Goal: Task Accomplishment & Management: Use online tool/utility

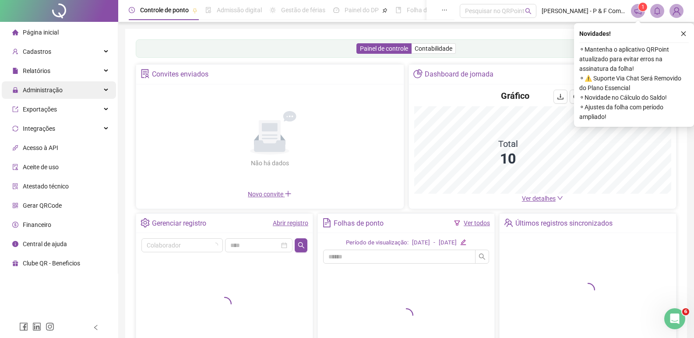
click at [50, 87] on span "Administração" at bounding box center [43, 90] width 40 height 7
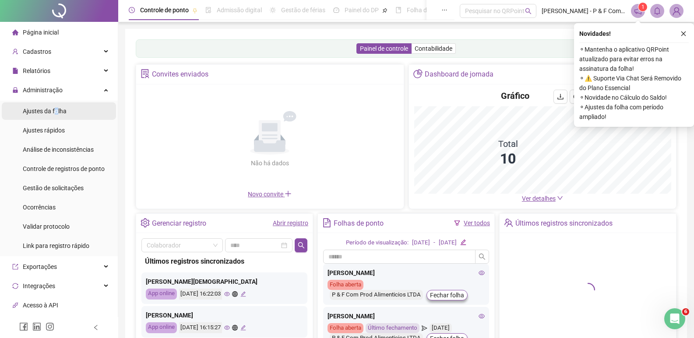
click at [56, 112] on span "Ajustes da folha" at bounding box center [45, 111] width 44 height 7
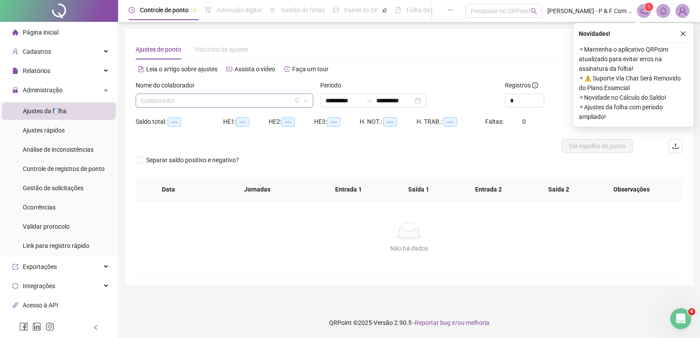
click at [205, 104] on input "search" at bounding box center [220, 100] width 159 height 13
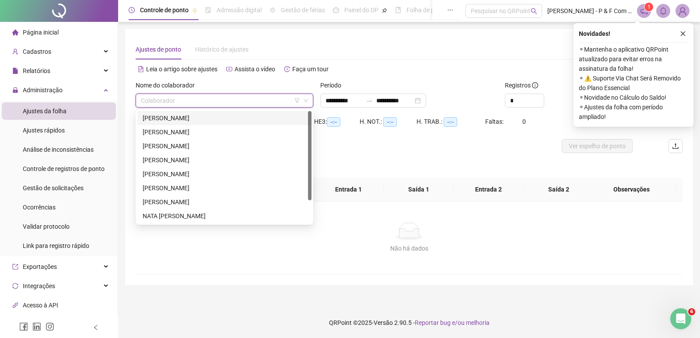
click at [193, 117] on div "[PERSON_NAME]" at bounding box center [225, 118] width 164 height 10
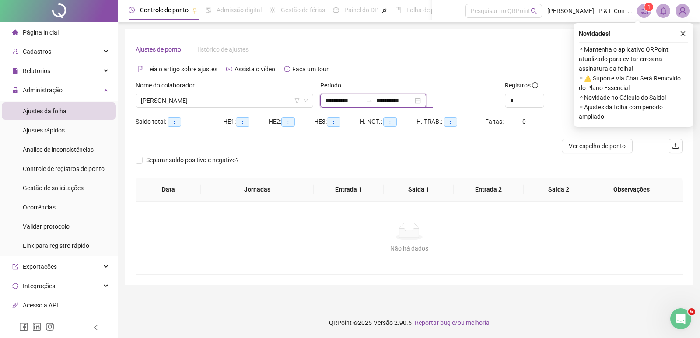
click at [413, 98] on input "**********" at bounding box center [394, 101] width 37 height 10
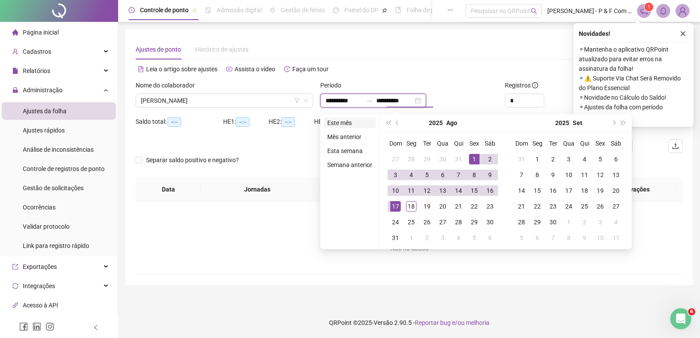
type input "**********"
click at [344, 119] on li "Este mês" at bounding box center [350, 123] width 52 height 11
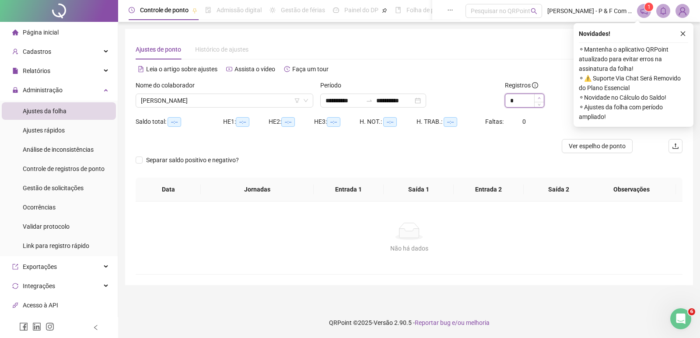
type input "*"
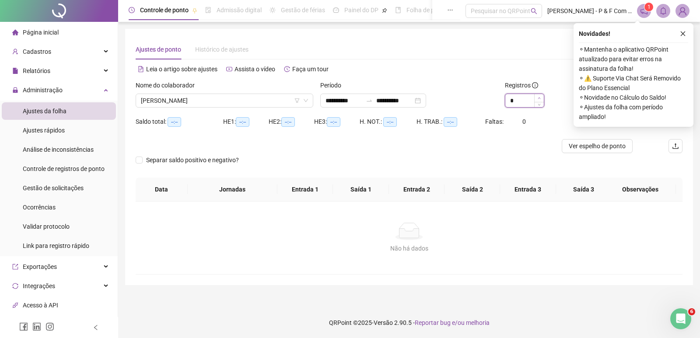
click at [542, 96] on span "Increase Value" at bounding box center [539, 98] width 10 height 8
click at [681, 32] on icon "close" at bounding box center [683, 34] width 6 height 6
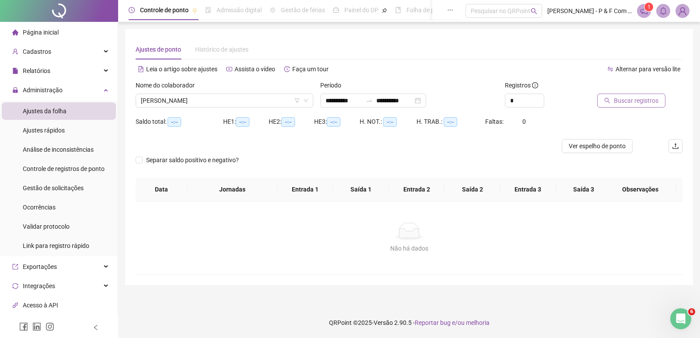
click at [634, 99] on span "Buscar registros" at bounding box center [636, 101] width 45 height 10
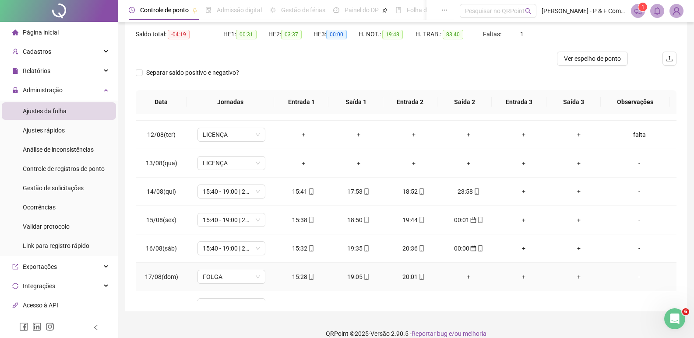
scroll to position [325, 0]
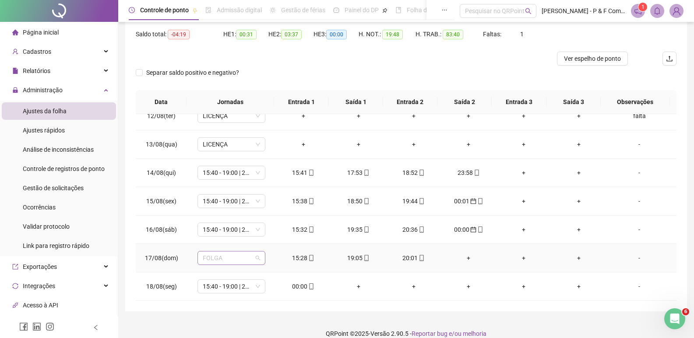
click at [257, 263] on span "FOLGA" at bounding box center [231, 258] width 57 height 13
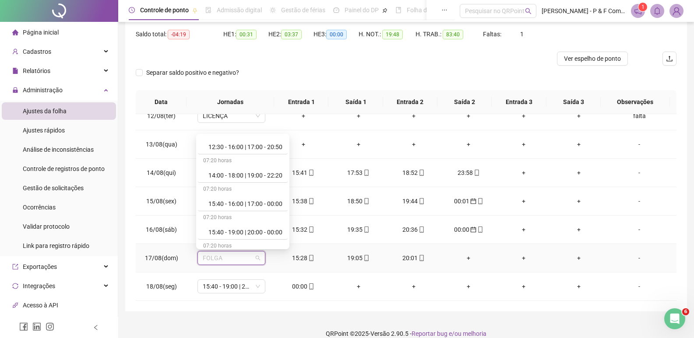
scroll to position [211, 0]
click at [274, 200] on div "15:40 - 16:00 | 17:00 - 00:00" at bounding box center [245, 202] width 74 height 10
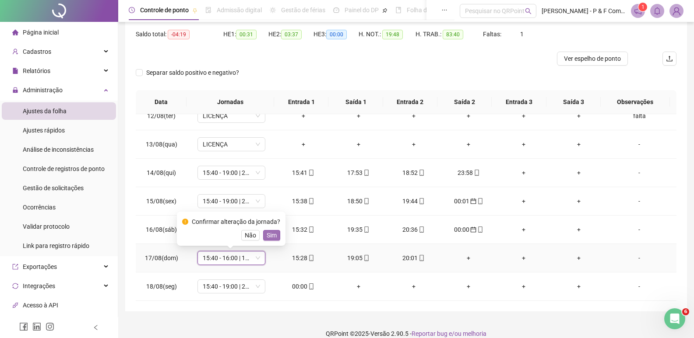
click at [266, 235] on span "Sim" at bounding box center [271, 236] width 10 height 10
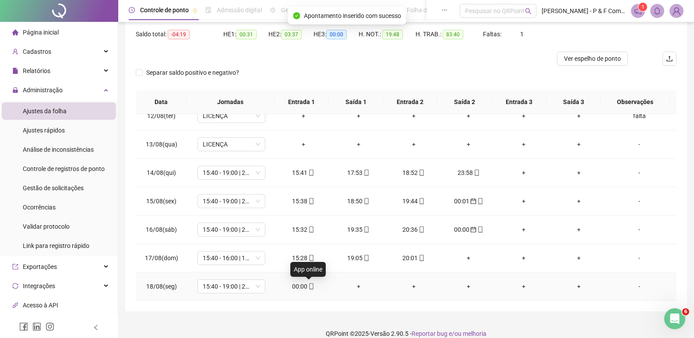
click at [308, 284] on icon "mobile" at bounding box center [311, 287] width 6 height 6
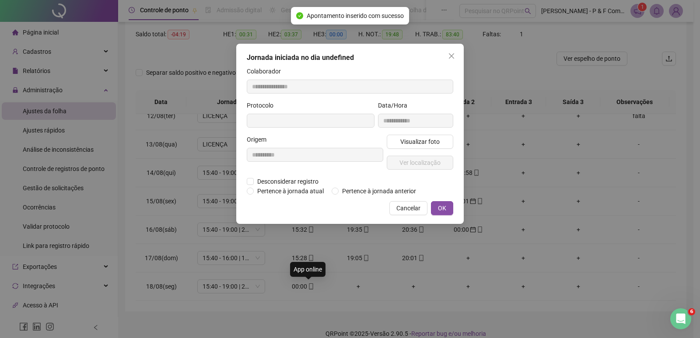
type input "**********"
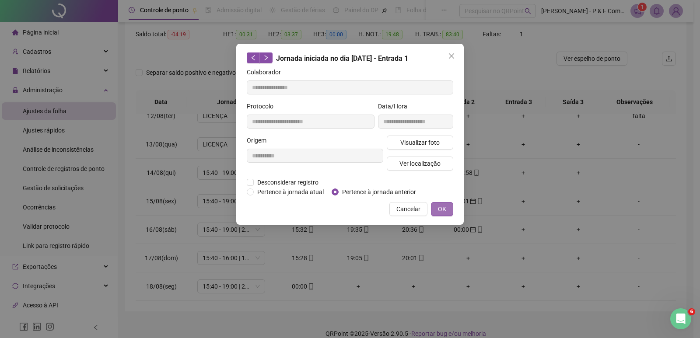
click at [436, 207] on button "OK" at bounding box center [442, 209] width 22 height 14
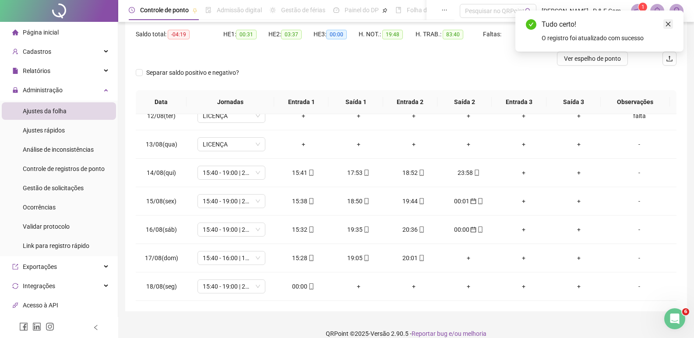
drag, startPoint x: 668, startPoint y: 27, endPoint x: 666, endPoint y: 21, distance: 6.0
click at [668, 27] on link "Close" at bounding box center [668, 24] width 10 height 10
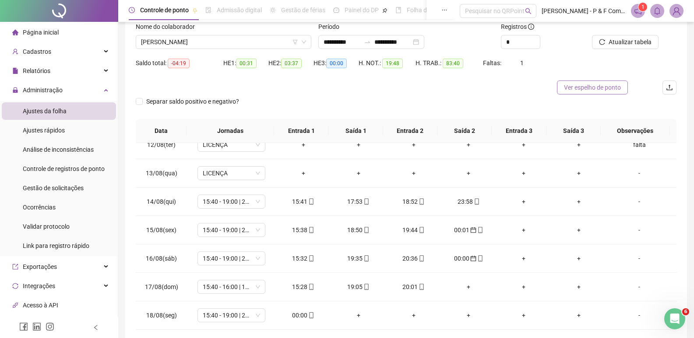
scroll to position [0, 0]
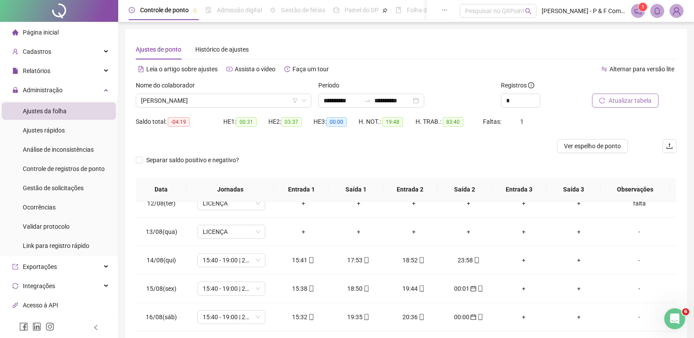
click at [625, 96] on span "Atualizar tabela" at bounding box center [629, 101] width 43 height 10
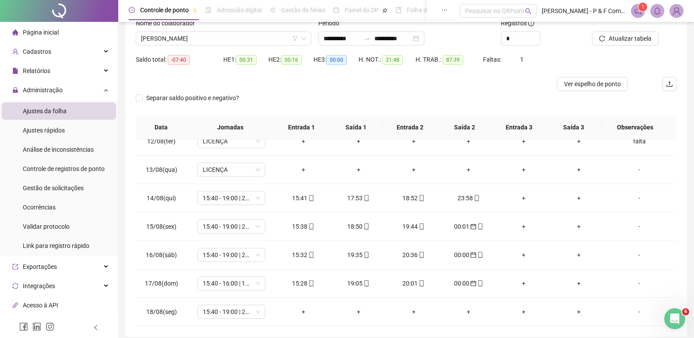
scroll to position [98, 0]
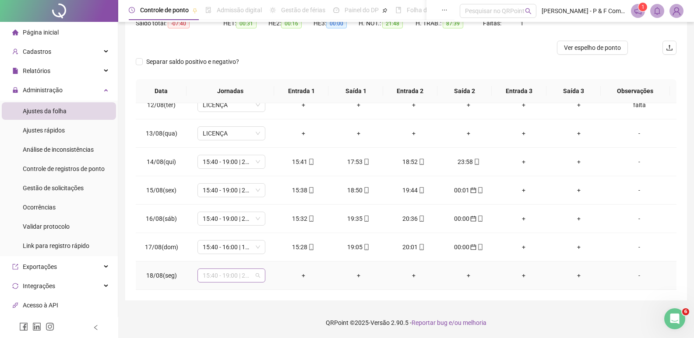
click at [259, 278] on span "15:40 - 19:00 | 20:00 - 00:00" at bounding box center [231, 275] width 57 height 13
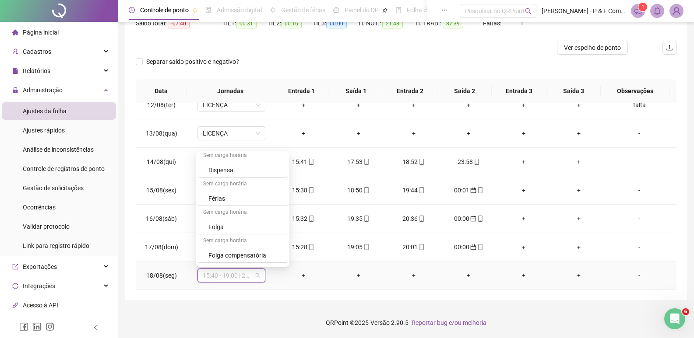
scroll to position [372, 0]
click at [224, 202] on div "Folga" at bounding box center [245, 201] width 74 height 10
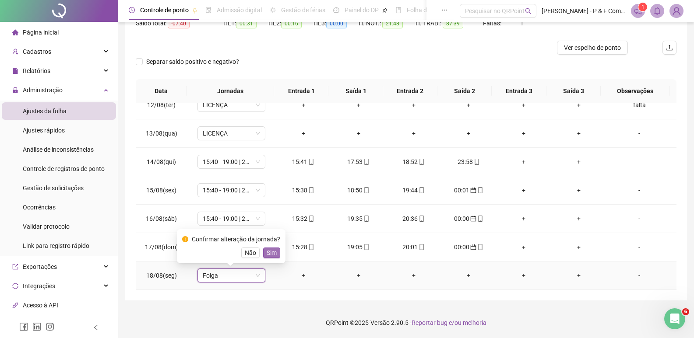
click at [269, 253] on span "Sim" at bounding box center [271, 253] width 10 height 10
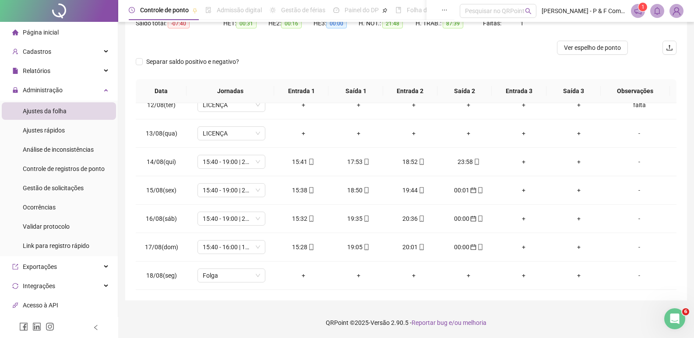
scroll to position [281, 0]
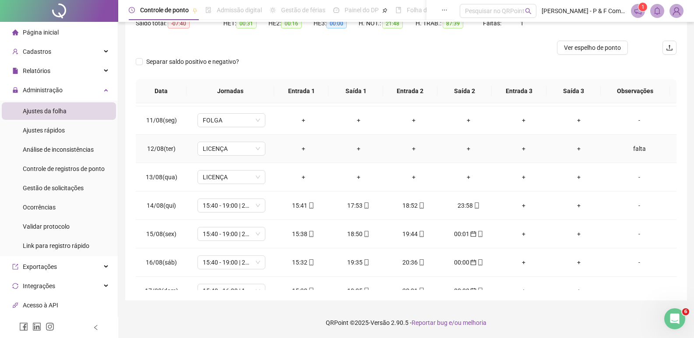
click at [636, 149] on div "falta" at bounding box center [639, 149] width 52 height 10
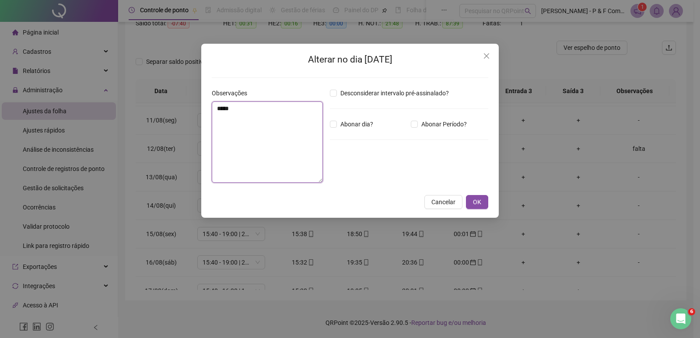
click at [271, 117] on textarea "*****" at bounding box center [267, 142] width 111 height 81
type textarea "*"
click at [476, 201] on span "OK" at bounding box center [477, 202] width 8 height 10
click at [478, 199] on span "OK" at bounding box center [477, 202] width 8 height 10
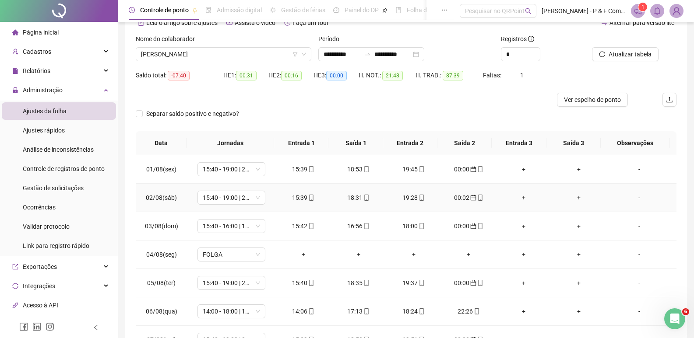
scroll to position [0, 0]
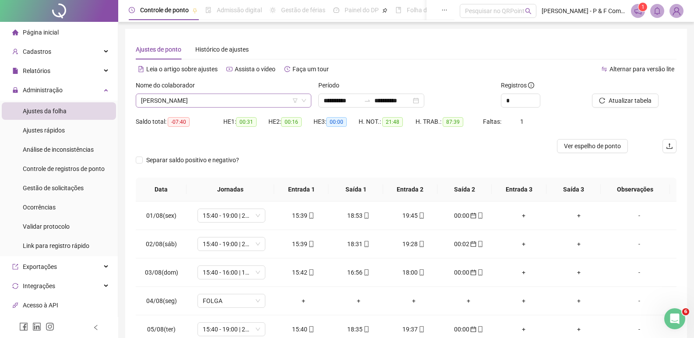
click at [233, 102] on span "[PERSON_NAME]" at bounding box center [223, 100] width 165 height 13
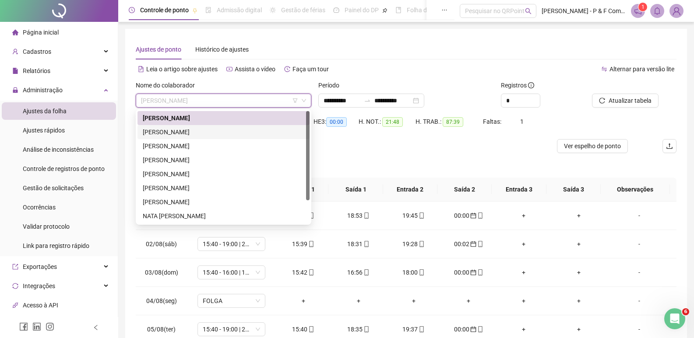
click at [215, 131] on div "[PERSON_NAME]" at bounding box center [223, 132] width 161 height 10
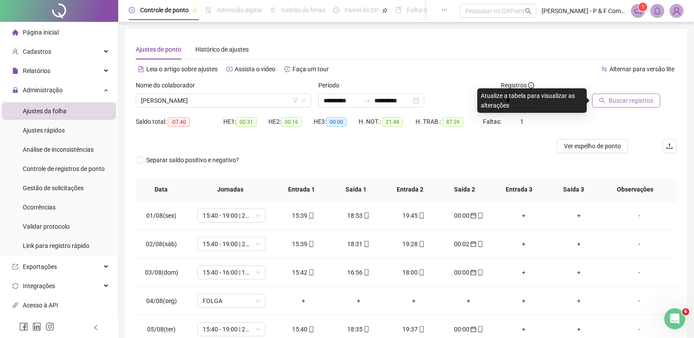
click at [621, 102] on span "Buscar registros" at bounding box center [630, 101] width 45 height 10
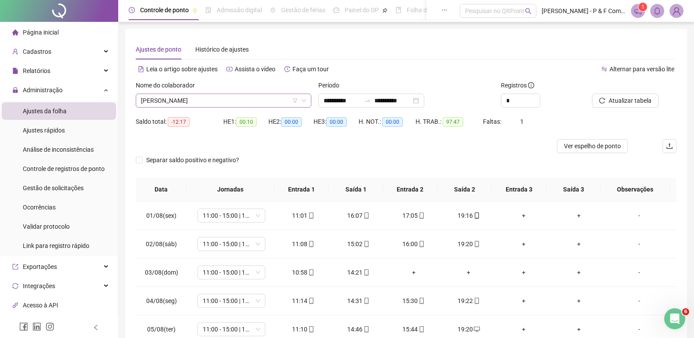
click at [246, 102] on span "[PERSON_NAME]" at bounding box center [223, 100] width 165 height 13
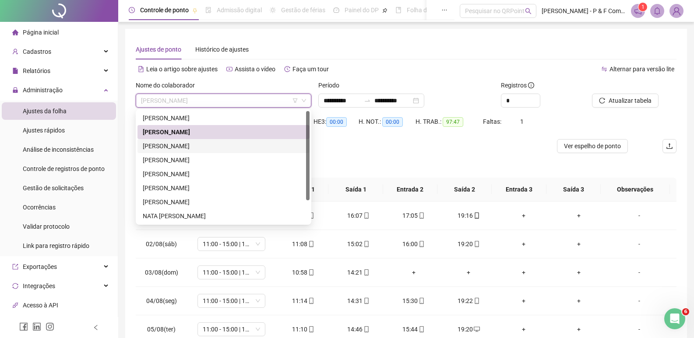
click at [224, 140] on div "[PERSON_NAME]" at bounding box center [223, 146] width 172 height 14
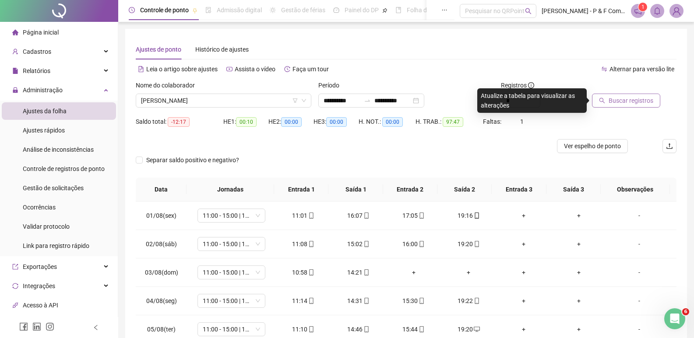
click at [632, 101] on span "Buscar registros" at bounding box center [630, 101] width 45 height 10
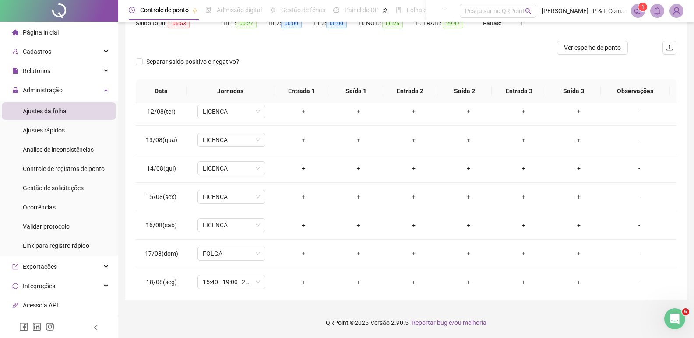
scroll to position [325, 0]
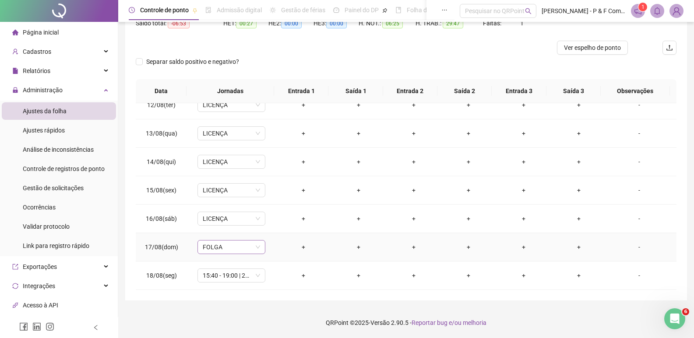
click at [257, 247] on span "FOLGA" at bounding box center [231, 247] width 57 height 13
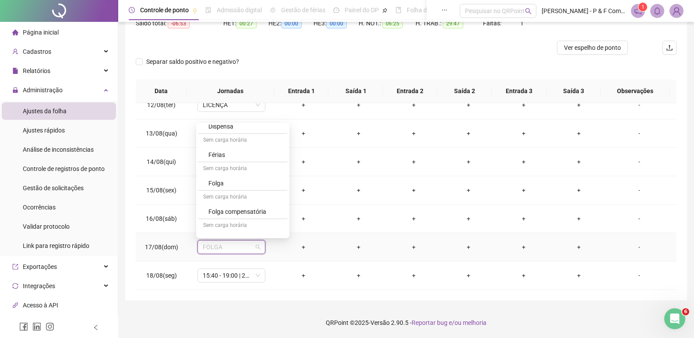
scroll to position [372, 0]
click at [238, 231] on div "Licença" at bounding box center [245, 229] width 74 height 10
click at [266, 225] on span "Sim" at bounding box center [271, 225] width 10 height 10
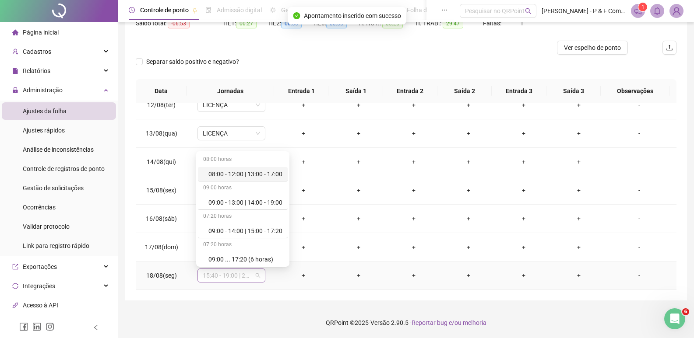
click at [257, 277] on span "15:40 - 19:00 | 20:00 - 00:00" at bounding box center [231, 275] width 57 height 13
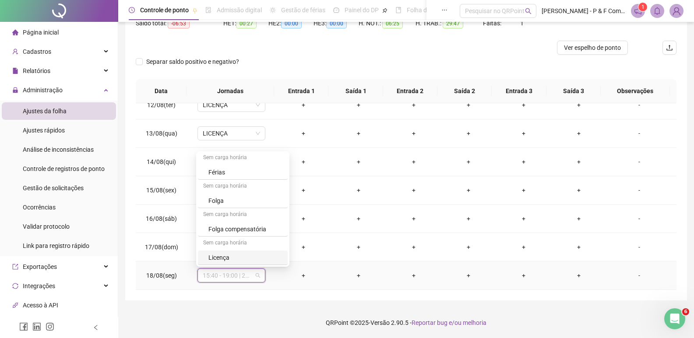
click at [225, 256] on div "Licença" at bounding box center [245, 258] width 74 height 10
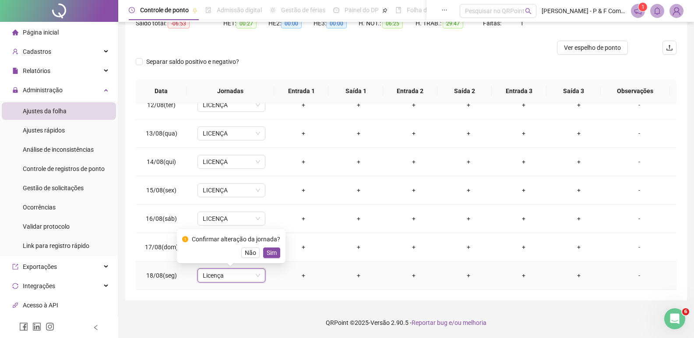
click at [271, 250] on span "Sim" at bounding box center [271, 253] width 10 height 10
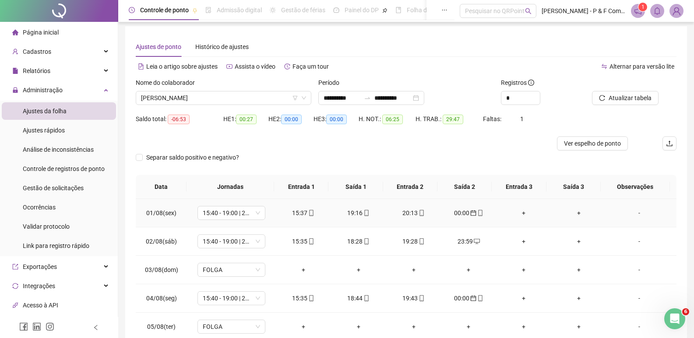
scroll to position [0, 0]
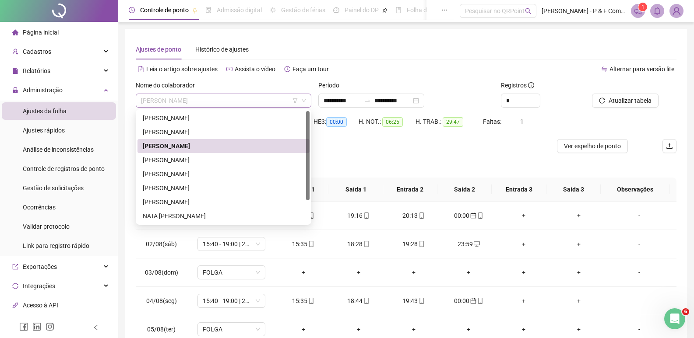
click at [253, 102] on span "[PERSON_NAME]" at bounding box center [223, 100] width 165 height 13
click at [199, 158] on div "[PERSON_NAME]" at bounding box center [223, 160] width 161 height 10
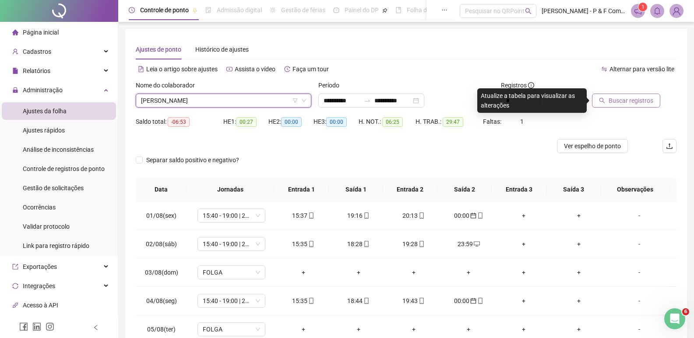
click at [635, 101] on span "Buscar registros" at bounding box center [630, 101] width 45 height 10
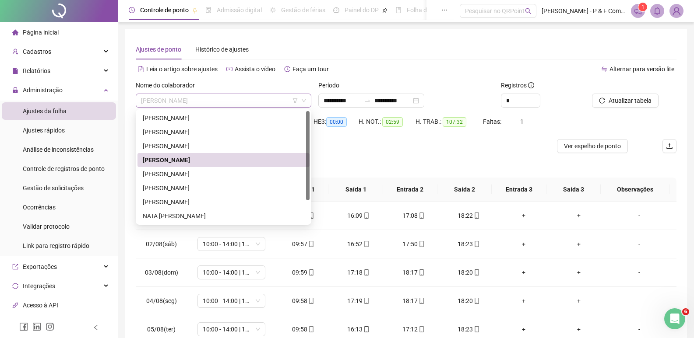
click at [233, 99] on span "[PERSON_NAME]" at bounding box center [223, 100] width 165 height 13
click at [219, 172] on div "[PERSON_NAME]" at bounding box center [223, 174] width 161 height 10
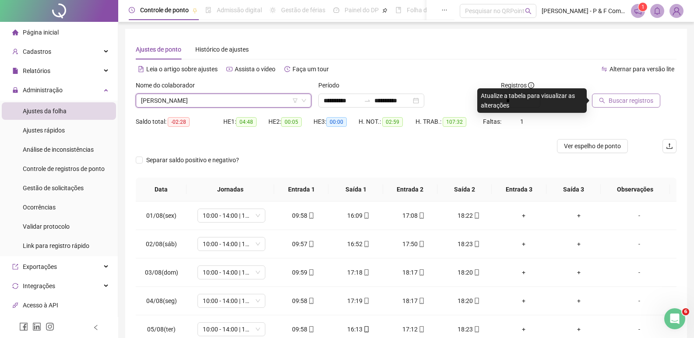
click at [617, 102] on span "Buscar registros" at bounding box center [630, 101] width 45 height 10
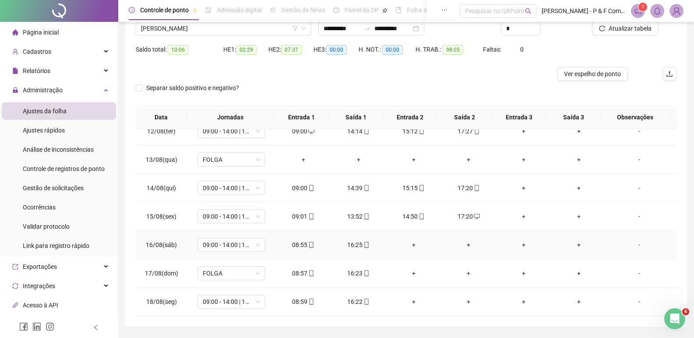
scroll to position [88, 0]
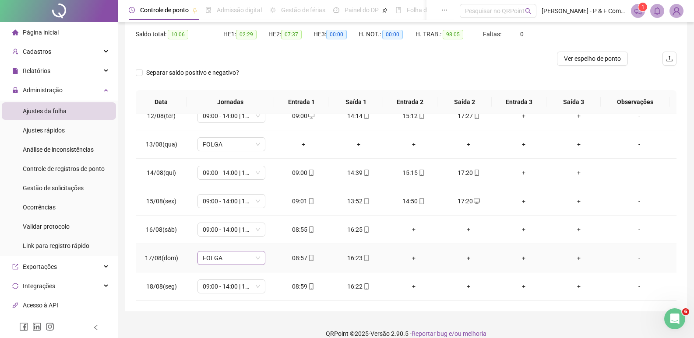
click at [255, 259] on span "FOLGA" at bounding box center [231, 258] width 57 height 13
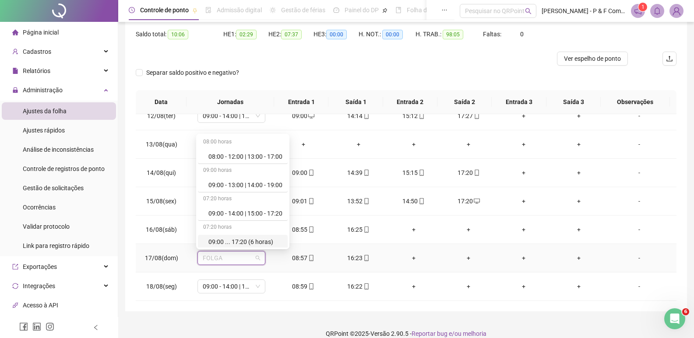
click at [233, 241] on div "09:00 ... 17:20 (6 horas)" at bounding box center [245, 242] width 74 height 10
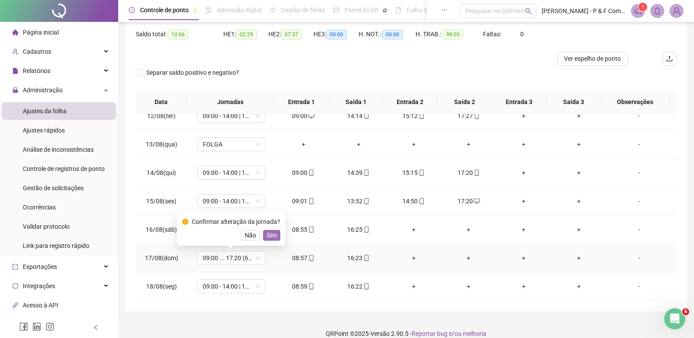
click at [267, 231] on span "Sim" at bounding box center [271, 236] width 10 height 10
click at [412, 231] on div "+" at bounding box center [413, 230] width 41 height 10
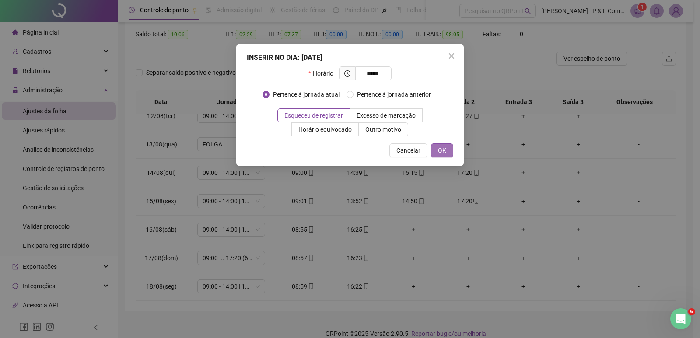
type input "*****"
click at [440, 149] on span "OK" at bounding box center [442, 151] width 8 height 10
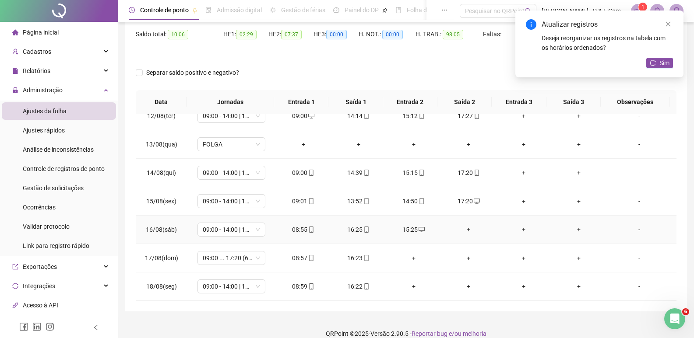
click at [462, 228] on div "+" at bounding box center [468, 230] width 41 height 10
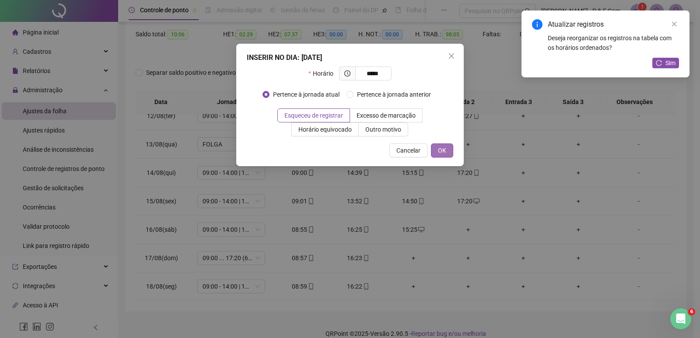
type input "*****"
click at [440, 147] on span "OK" at bounding box center [442, 151] width 8 height 10
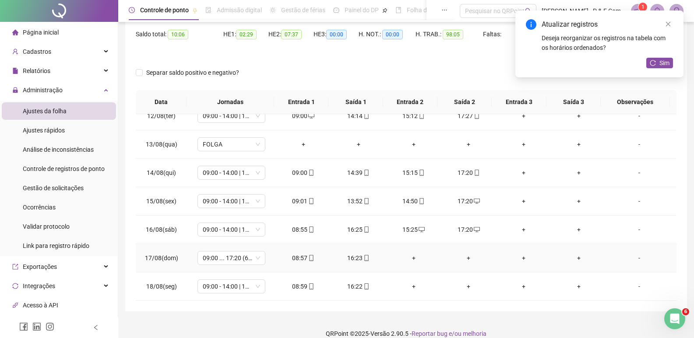
click at [410, 258] on div "+" at bounding box center [413, 258] width 41 height 10
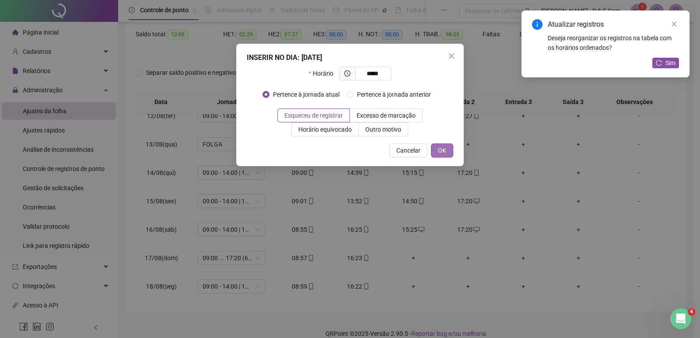
type input "*****"
click at [439, 150] on span "OK" at bounding box center [442, 151] width 8 height 10
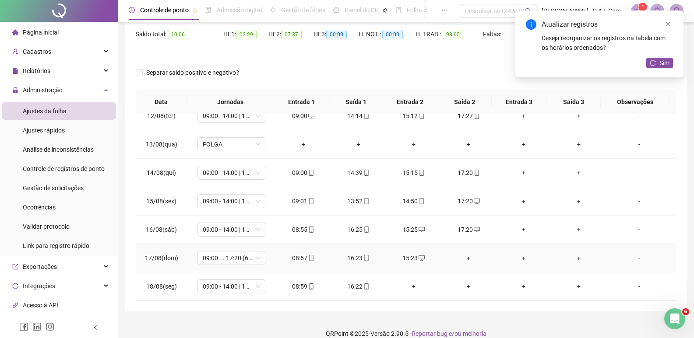
click at [464, 259] on div "+" at bounding box center [468, 258] width 41 height 10
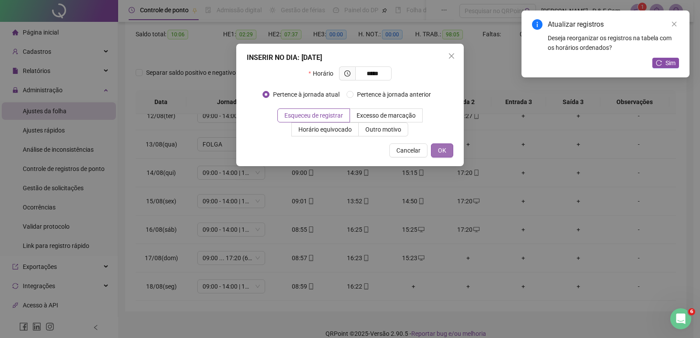
type input "*****"
click at [431, 150] on button "OK" at bounding box center [442, 151] width 22 height 14
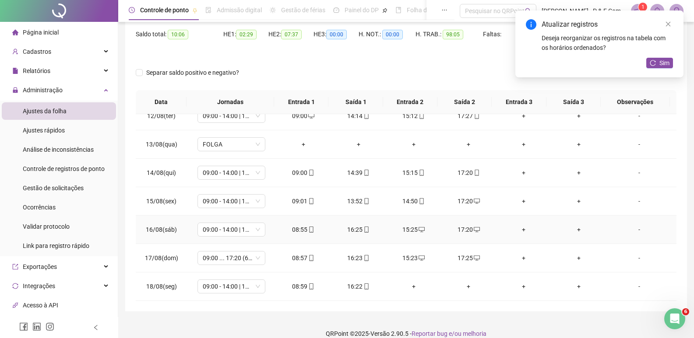
scroll to position [98, 0]
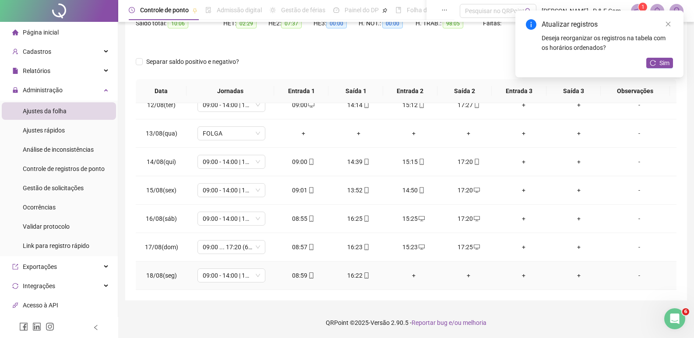
click at [409, 275] on div "+" at bounding box center [413, 276] width 41 height 10
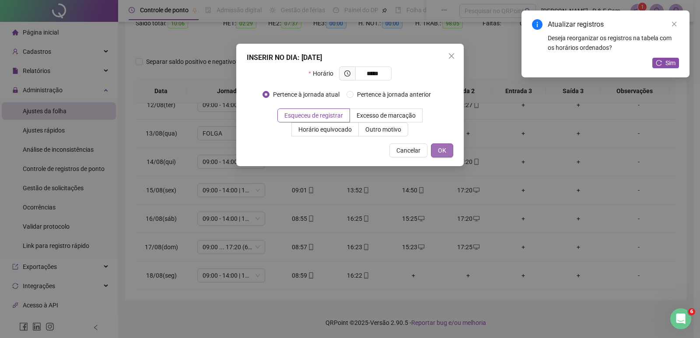
type input "*****"
click at [445, 148] on span "OK" at bounding box center [442, 151] width 8 height 10
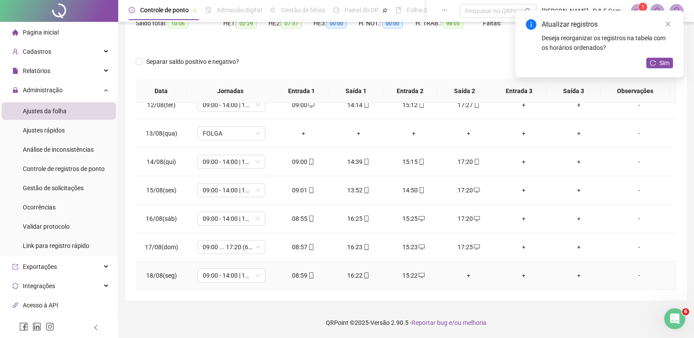
click at [463, 276] on div "+" at bounding box center [468, 276] width 41 height 10
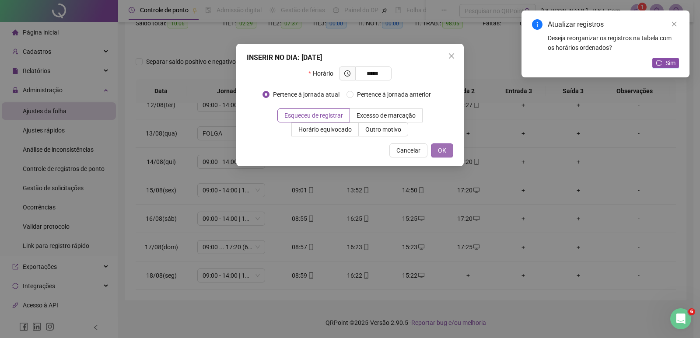
type input "*****"
click at [439, 146] on span "OK" at bounding box center [442, 151] width 8 height 10
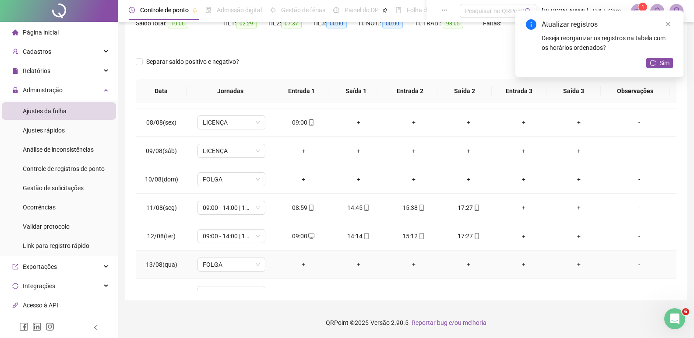
scroll to position [150, 0]
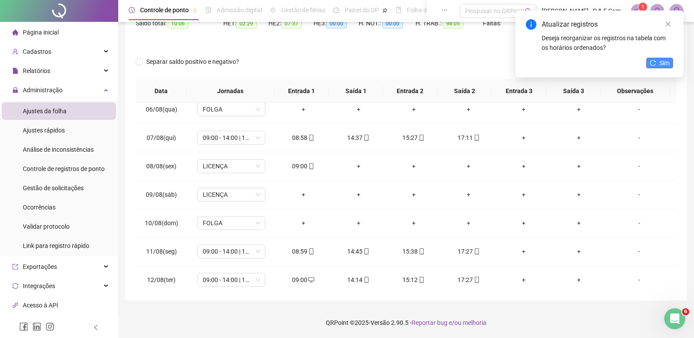
click at [659, 59] on button "Sim" at bounding box center [659, 63] width 27 height 11
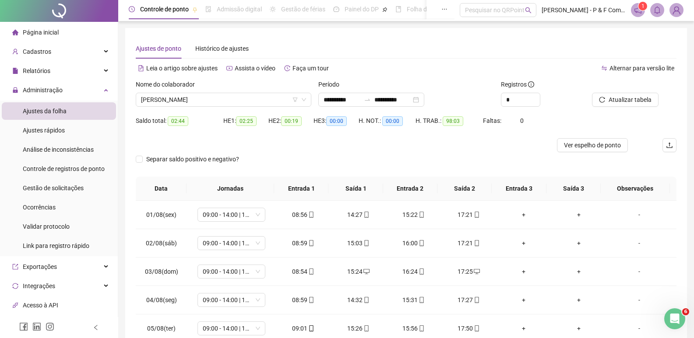
scroll to position [0, 0]
click at [248, 100] on span "[PERSON_NAME]" at bounding box center [223, 100] width 165 height 13
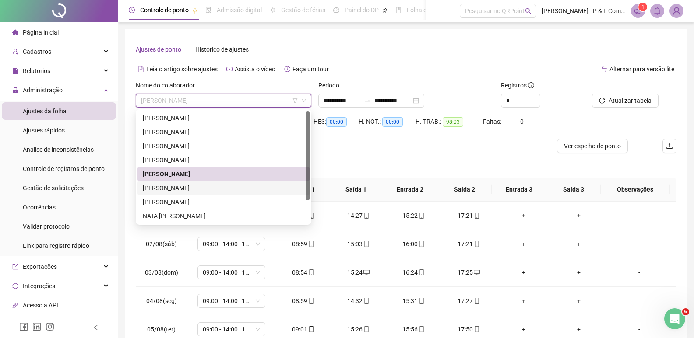
click at [237, 183] on div "[PERSON_NAME]" at bounding box center [223, 188] width 161 height 10
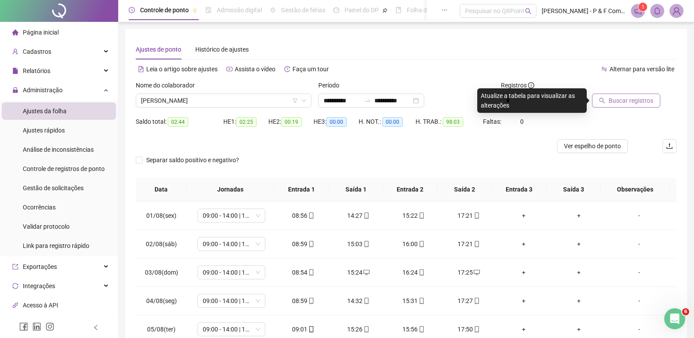
click at [614, 102] on span "Buscar registros" at bounding box center [630, 101] width 45 height 10
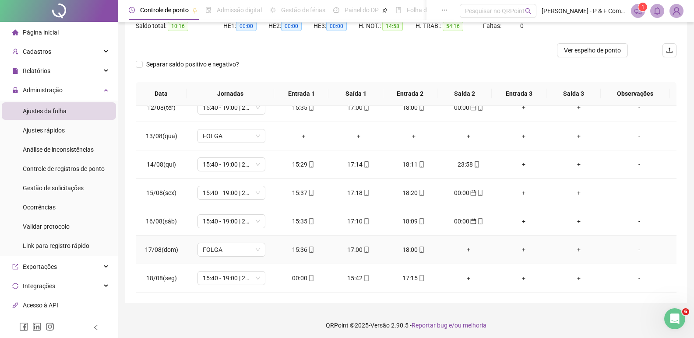
scroll to position [98, 0]
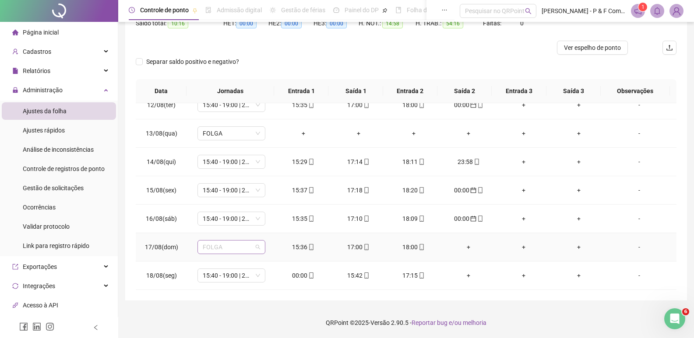
click at [259, 248] on div "FOLGA" at bounding box center [231, 247] width 68 height 14
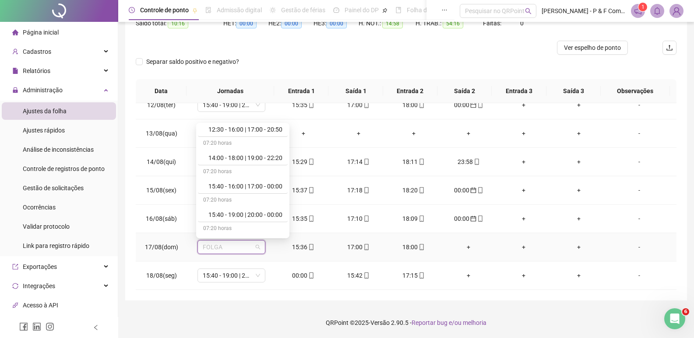
scroll to position [217, 0]
click at [273, 186] on div "15:40 - 16:00 | 17:00 - 00:00" at bounding box center [245, 184] width 74 height 10
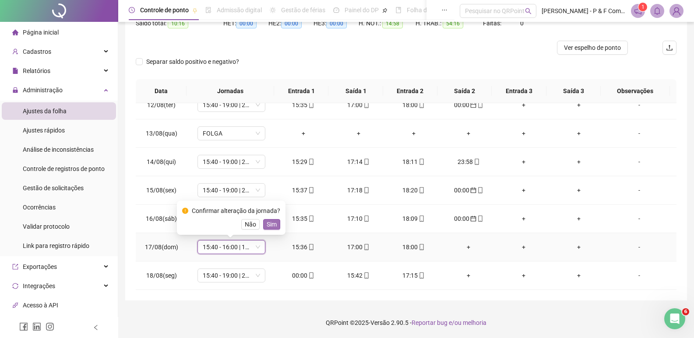
click at [269, 223] on span "Sim" at bounding box center [271, 225] width 10 height 10
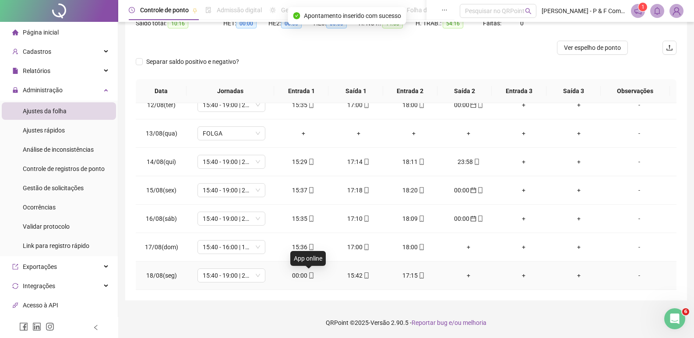
click at [310, 277] on icon "mobile" at bounding box center [311, 276] width 6 height 6
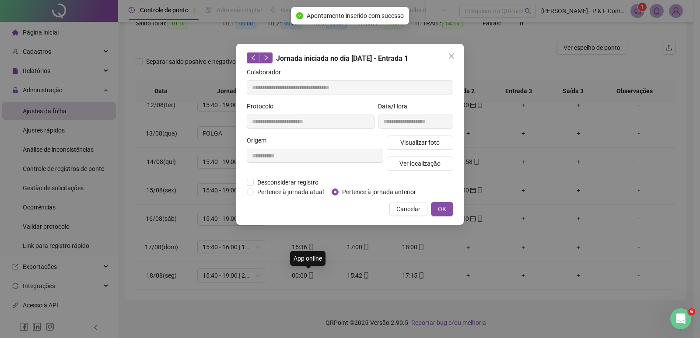
type input "**********"
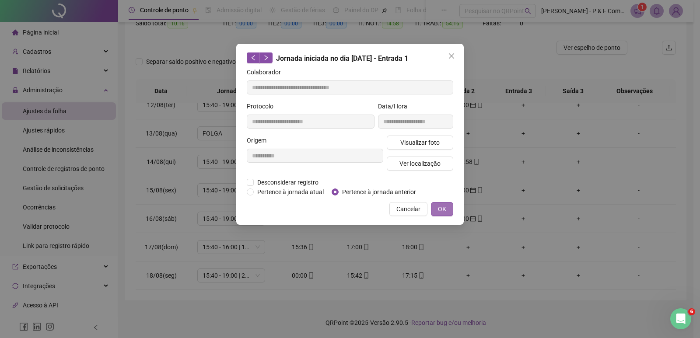
click at [434, 208] on button "OK" at bounding box center [442, 209] width 22 height 14
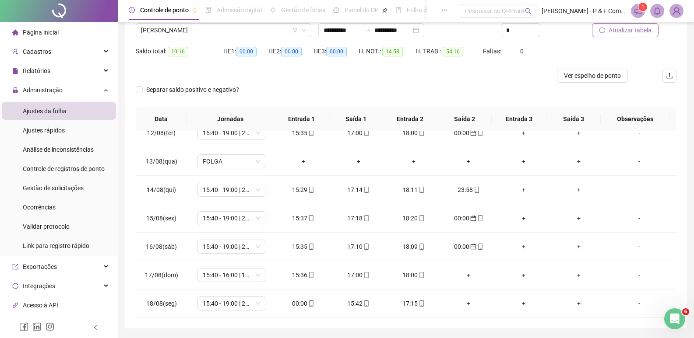
scroll to position [55, 0]
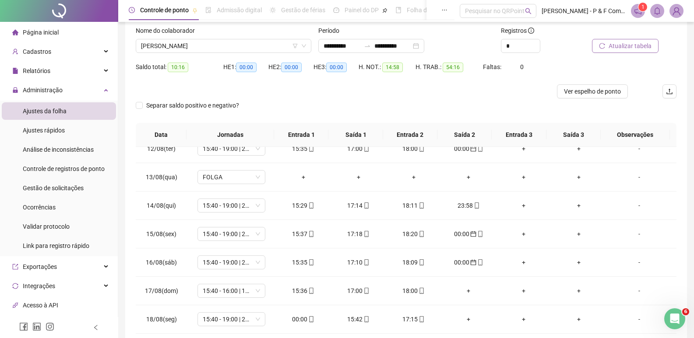
click at [632, 41] on button "Atualizar tabela" at bounding box center [625, 46] width 67 height 14
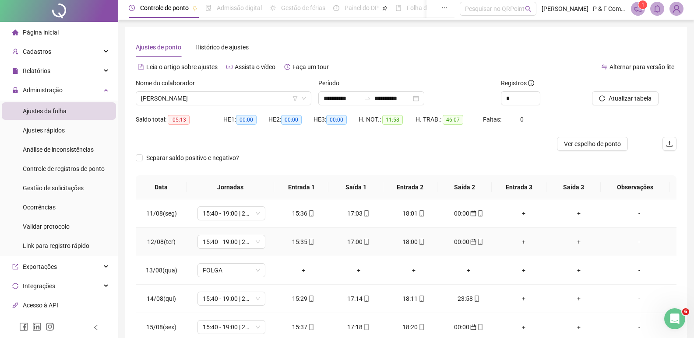
scroll to position [0, 0]
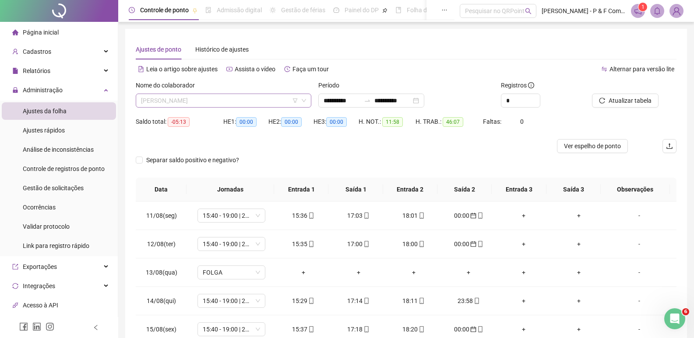
click at [269, 101] on span "[PERSON_NAME]" at bounding box center [223, 100] width 165 height 13
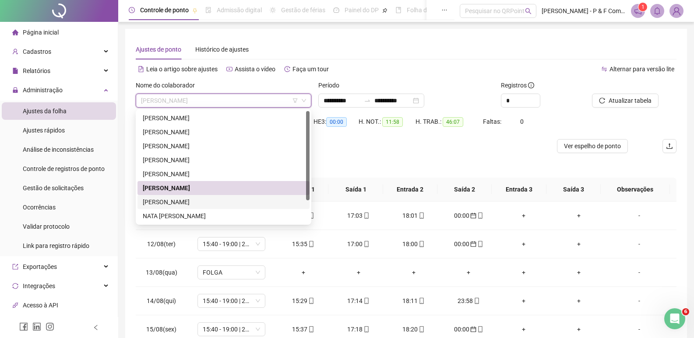
click at [223, 201] on div "[PERSON_NAME]" at bounding box center [223, 202] width 161 height 10
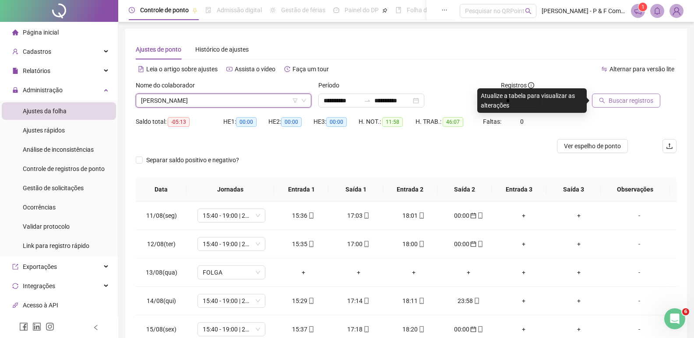
click at [624, 98] on span "Buscar registros" at bounding box center [630, 101] width 45 height 10
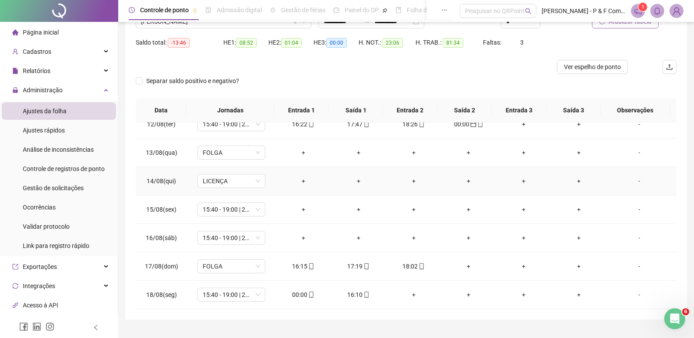
scroll to position [88, 0]
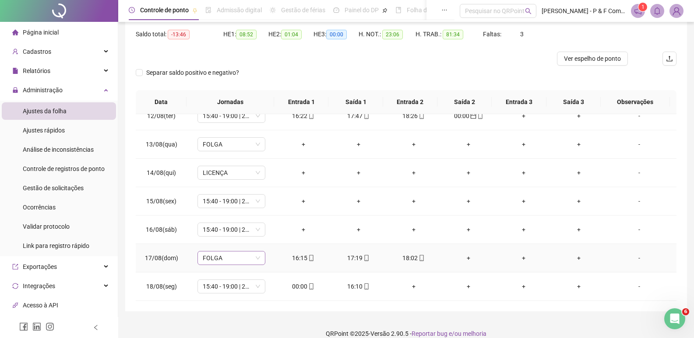
click at [256, 258] on span "FOLGA" at bounding box center [231, 258] width 57 height 13
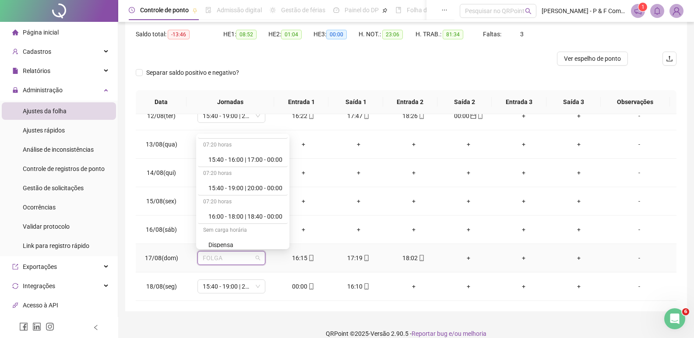
scroll to position [266, 0]
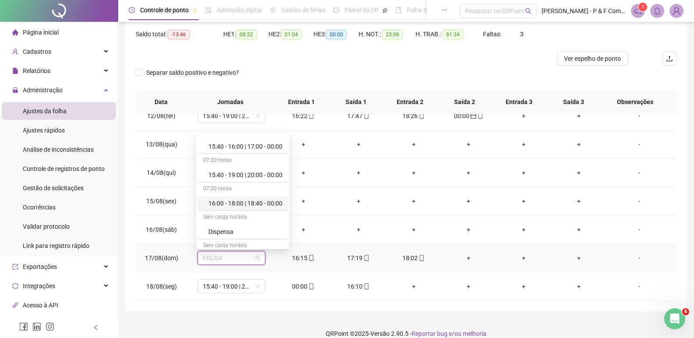
click at [269, 205] on div "16:00 - 18:00 | 18:40 - 00:00" at bounding box center [245, 204] width 74 height 10
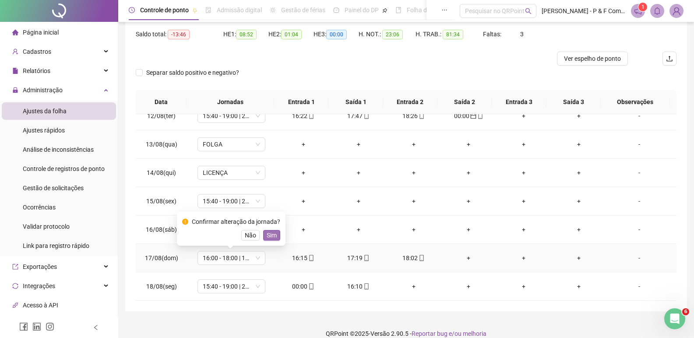
click at [270, 235] on span "Sim" at bounding box center [271, 236] width 10 height 10
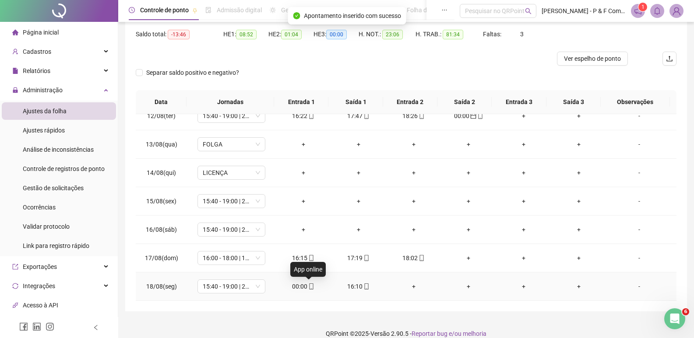
click at [308, 285] on icon "mobile" at bounding box center [311, 287] width 6 height 6
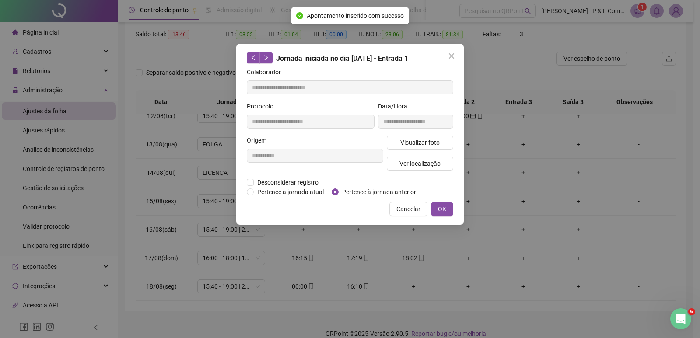
type input "**********"
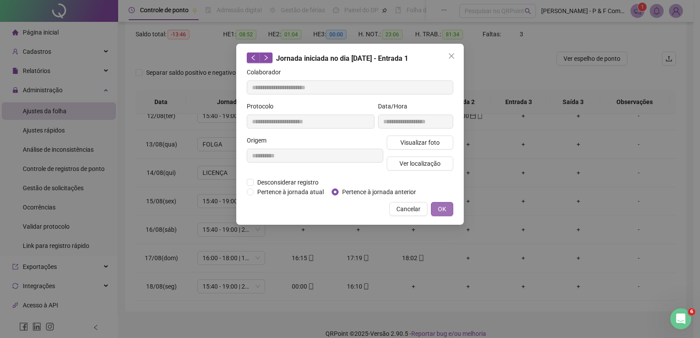
click at [435, 208] on button "OK" at bounding box center [442, 209] width 22 height 14
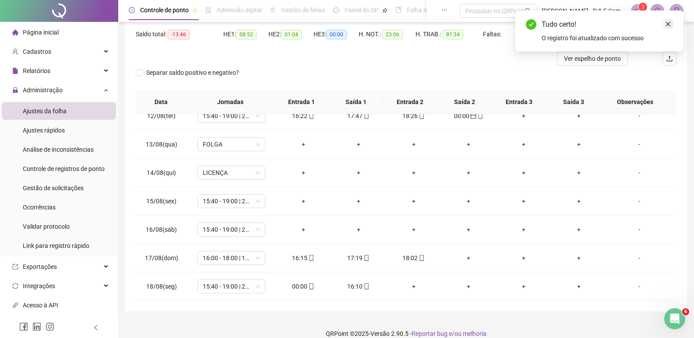
click at [667, 25] on icon "close" at bounding box center [668, 24] width 6 height 6
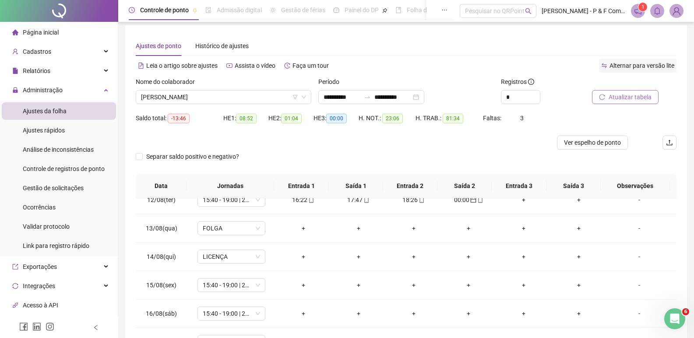
scroll to position [0, 0]
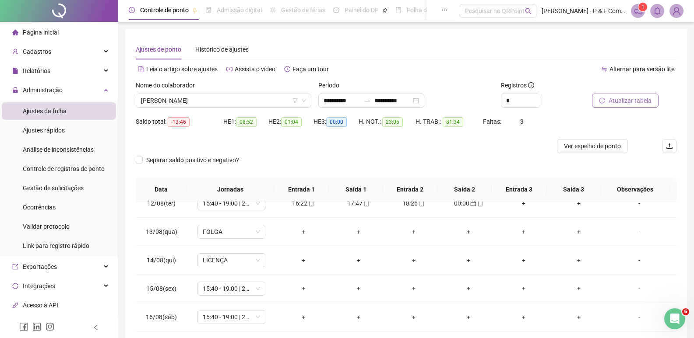
click at [619, 99] on span "Atualizar tabela" at bounding box center [629, 101] width 43 height 10
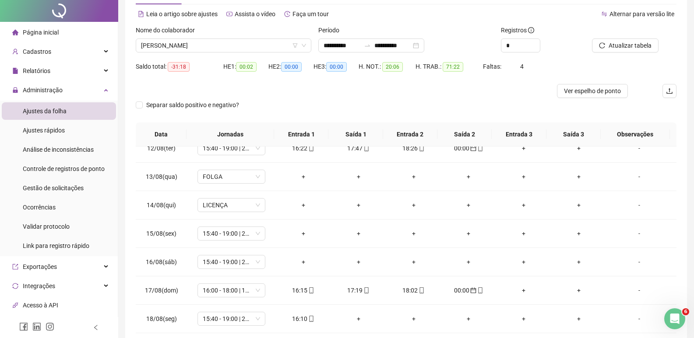
scroll to position [98, 0]
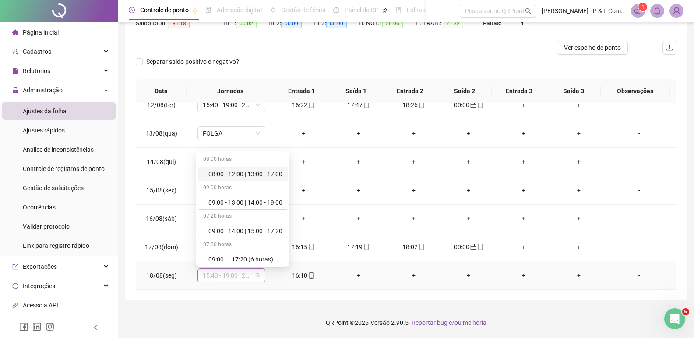
click at [254, 276] on span "15:40 - 19:00 | 20:00 - 00:00" at bounding box center [231, 275] width 57 height 13
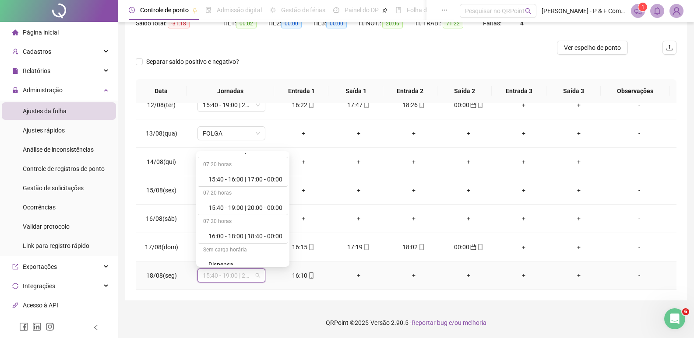
scroll to position [275, 0]
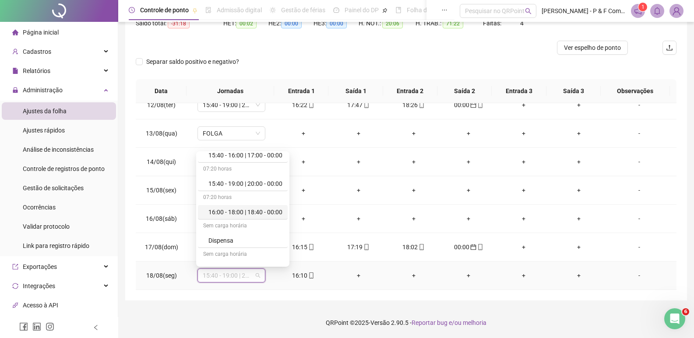
click at [265, 214] on div "16:00 - 18:00 | 18:40 - 00:00" at bounding box center [245, 212] width 74 height 10
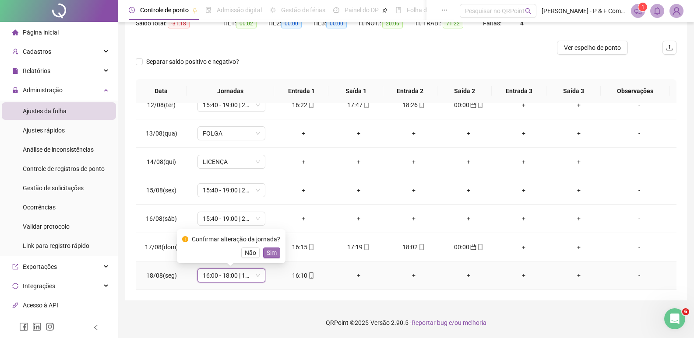
click at [269, 252] on span "Sim" at bounding box center [271, 253] width 10 height 10
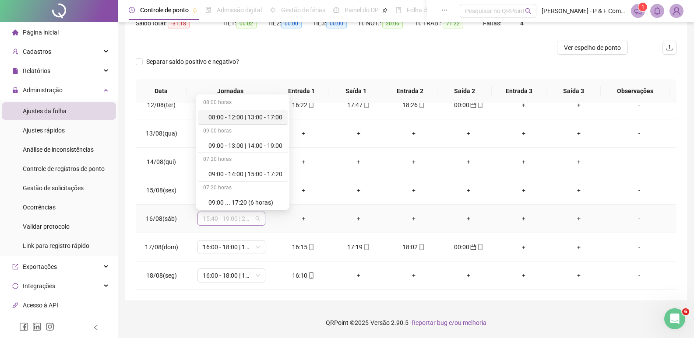
click at [255, 220] on span "15:40 - 19:00 | 20:00 - 00:00" at bounding box center [231, 218] width 57 height 13
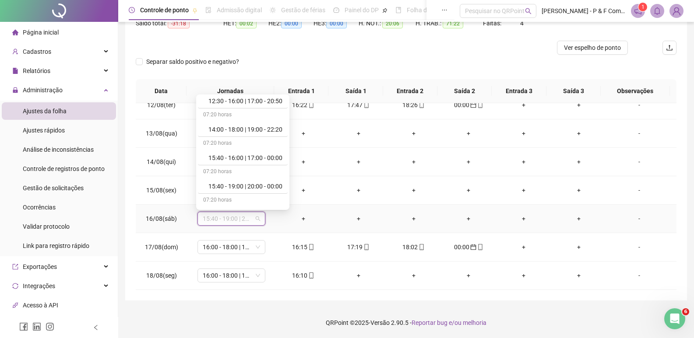
scroll to position [224, 0]
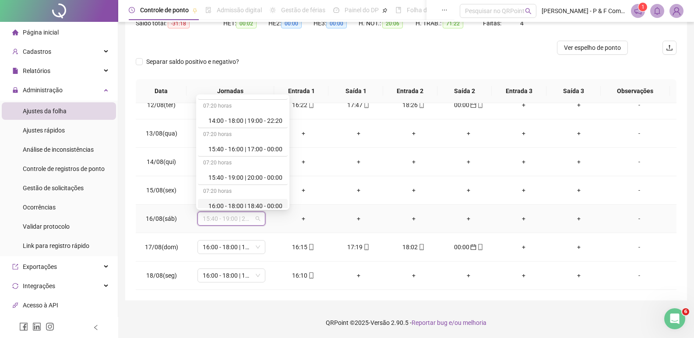
click at [247, 202] on div "16:00 - 18:00 | 18:40 - 00:00" at bounding box center [245, 206] width 74 height 10
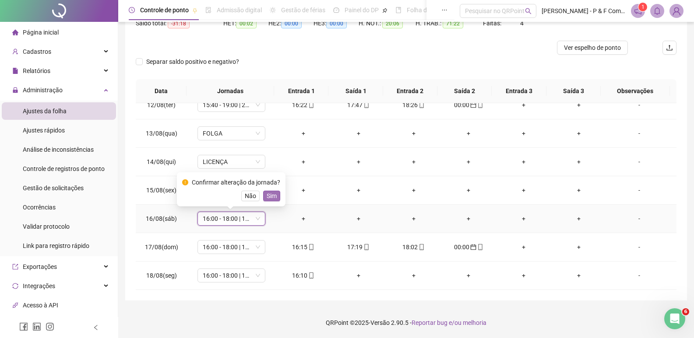
click at [266, 192] on span "Sim" at bounding box center [271, 196] width 10 height 10
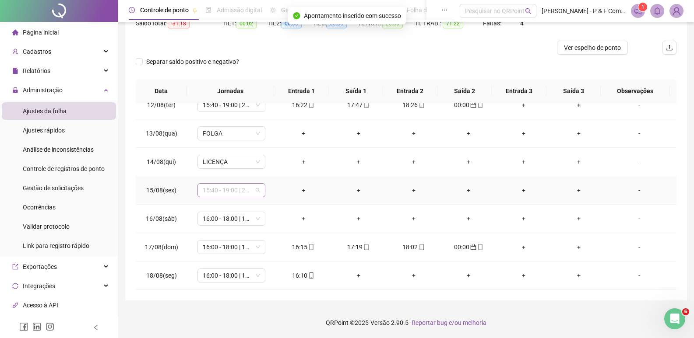
click at [257, 189] on span "15:40 - 19:00 | 20:00 - 00:00" at bounding box center [231, 190] width 57 height 13
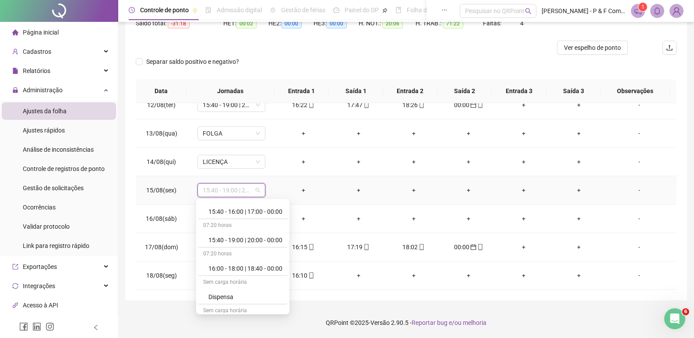
scroll to position [262, 0]
click at [257, 268] on div "16:00 - 18:00 | 18:40 - 00:00" at bounding box center [245, 273] width 74 height 10
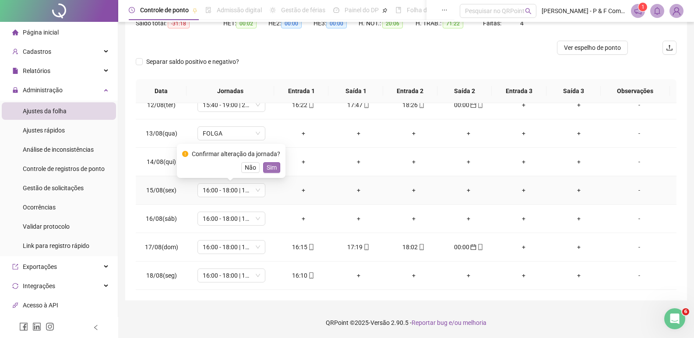
click at [274, 164] on span "Sim" at bounding box center [271, 168] width 10 height 10
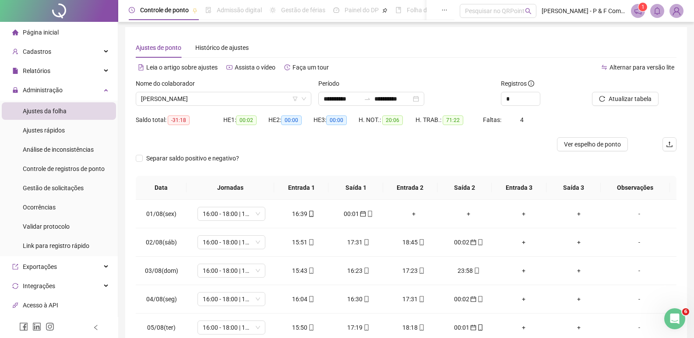
scroll to position [0, 0]
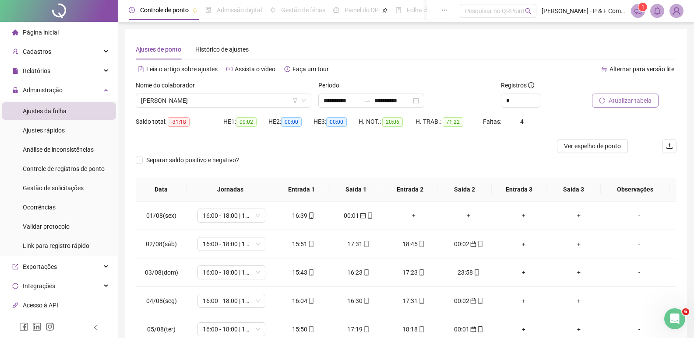
click at [627, 101] on span "Atualizar tabela" at bounding box center [629, 101] width 43 height 10
click at [248, 102] on span "[PERSON_NAME]" at bounding box center [223, 100] width 165 height 13
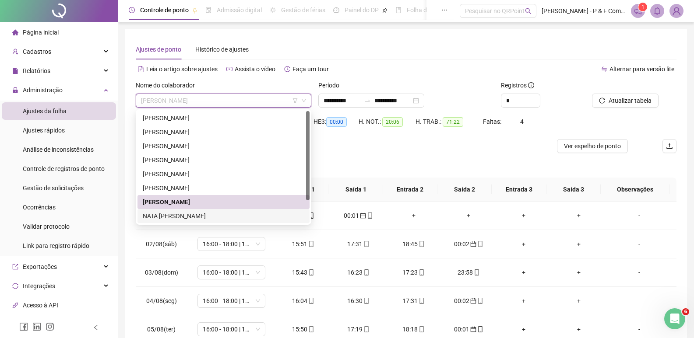
scroll to position [28, 0]
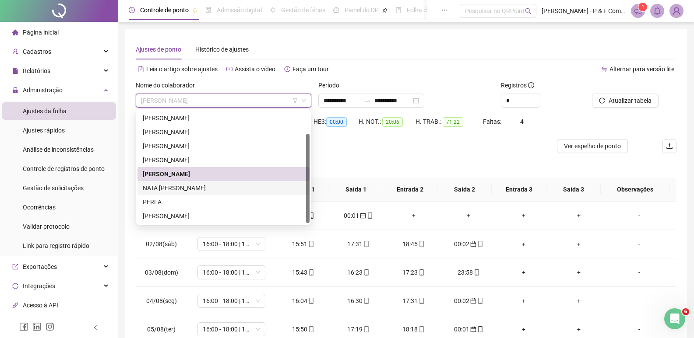
click at [217, 187] on div "NATA [PERSON_NAME]" at bounding box center [223, 188] width 161 height 10
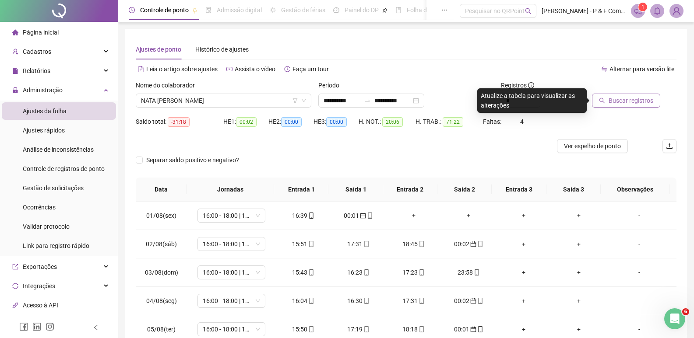
click at [620, 101] on span "Buscar registros" at bounding box center [630, 101] width 45 height 10
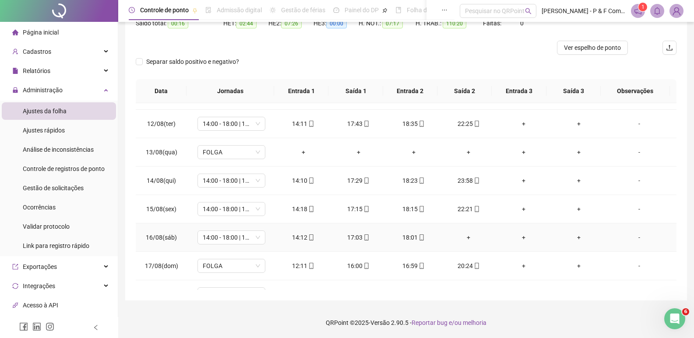
scroll to position [325, 0]
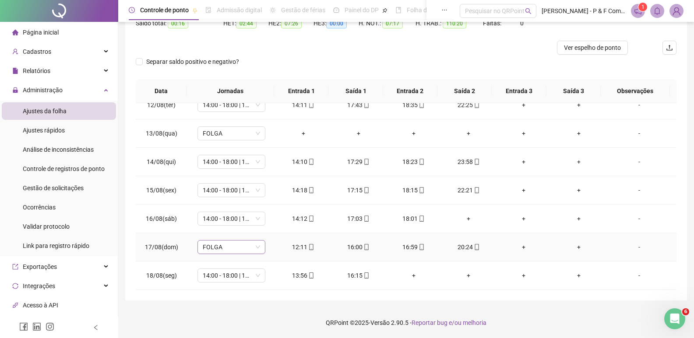
click at [260, 246] on div "FOLGA" at bounding box center [231, 247] width 68 height 14
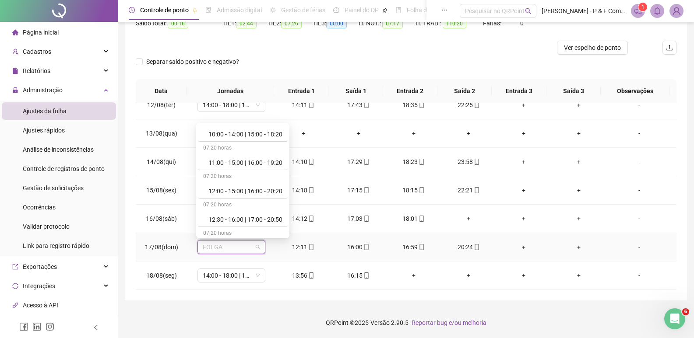
scroll to position [130, 0]
click at [269, 186] on div "12:00 - 15:00 | 16:00 - 20:20" at bounding box center [245, 187] width 74 height 10
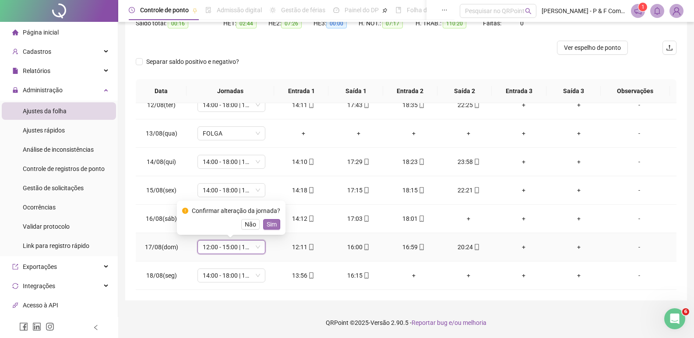
click at [266, 225] on span "Sim" at bounding box center [271, 225] width 10 height 10
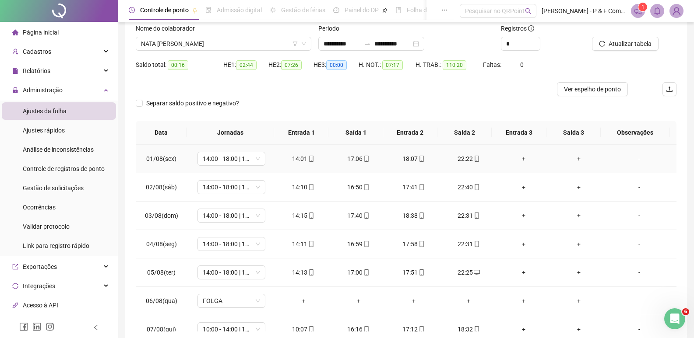
scroll to position [0, 0]
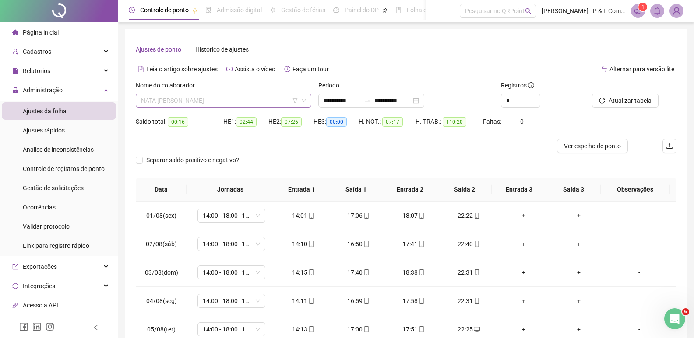
click at [261, 102] on span "NATA [PERSON_NAME]" at bounding box center [223, 100] width 165 height 13
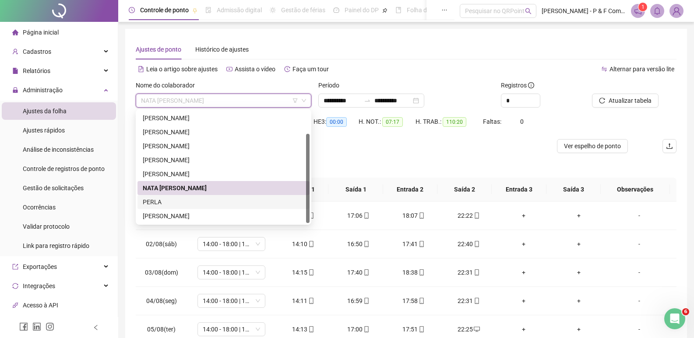
click at [183, 200] on div "PERLA" at bounding box center [223, 202] width 161 height 10
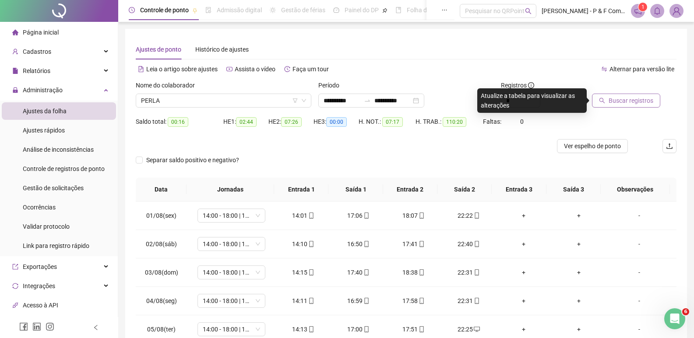
click at [630, 98] on span "Buscar registros" at bounding box center [630, 101] width 45 height 10
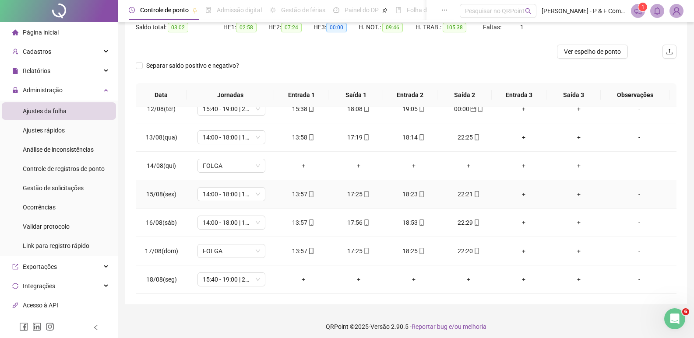
scroll to position [98, 0]
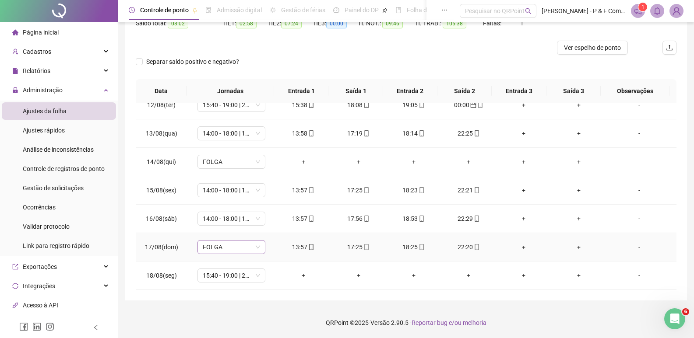
click at [253, 246] on span "FOLGA" at bounding box center [231, 247] width 57 height 13
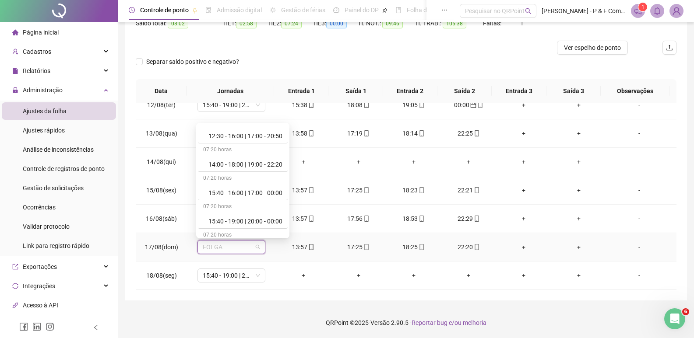
scroll to position [220, 0]
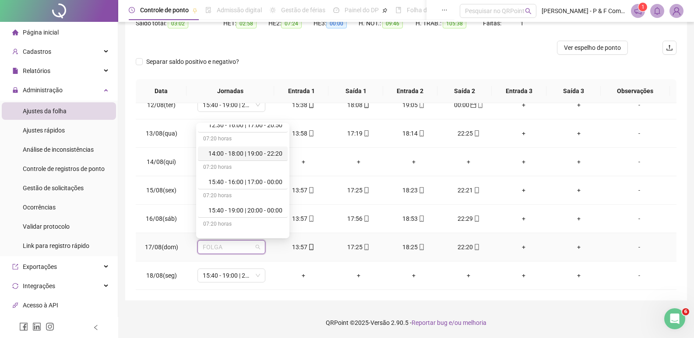
click at [270, 156] on div "14:00 - 18:00 | 19:00 - 22:20" at bounding box center [245, 154] width 74 height 10
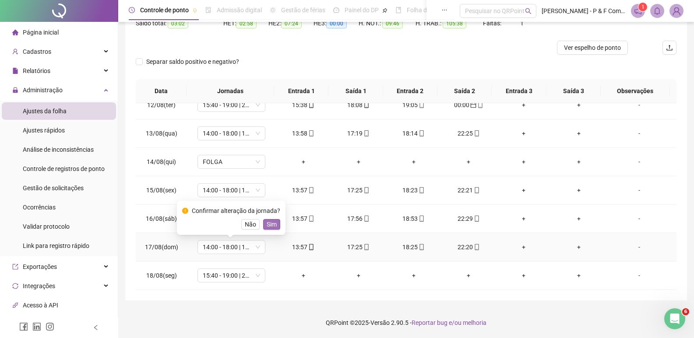
click at [273, 223] on span "Sim" at bounding box center [271, 225] width 10 height 10
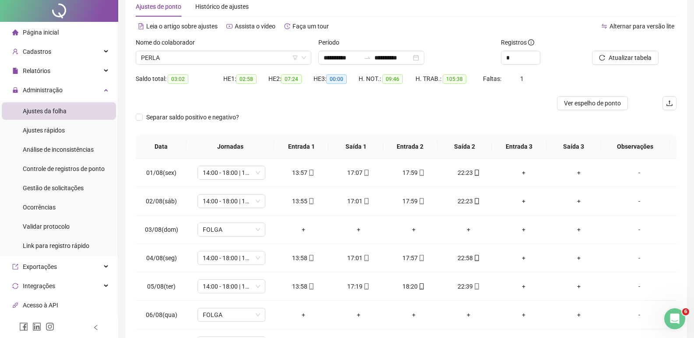
scroll to position [0, 0]
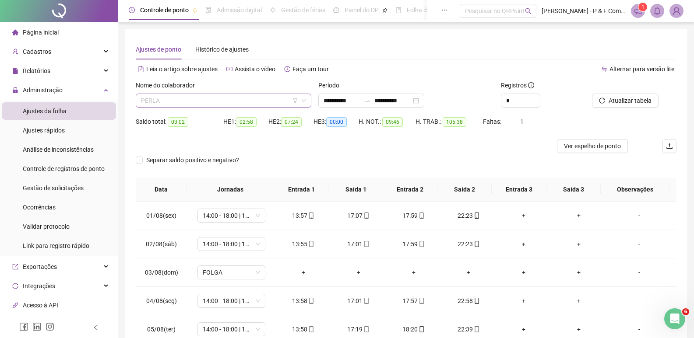
click at [277, 102] on span "PERLA" at bounding box center [223, 100] width 165 height 13
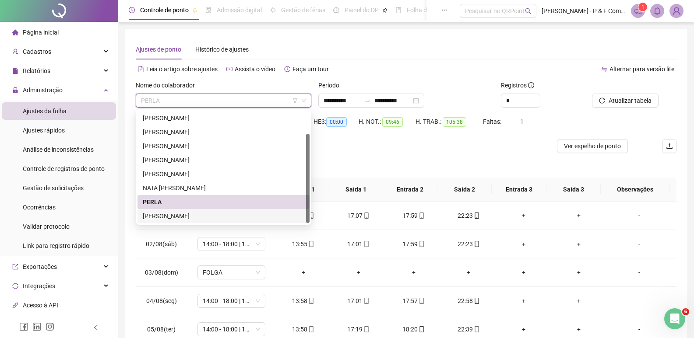
click at [188, 215] on div "[PERSON_NAME]" at bounding box center [223, 216] width 161 height 10
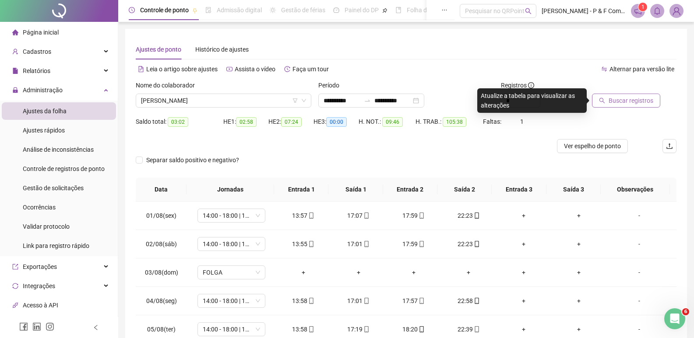
click at [628, 101] on span "Buscar registros" at bounding box center [630, 101] width 45 height 10
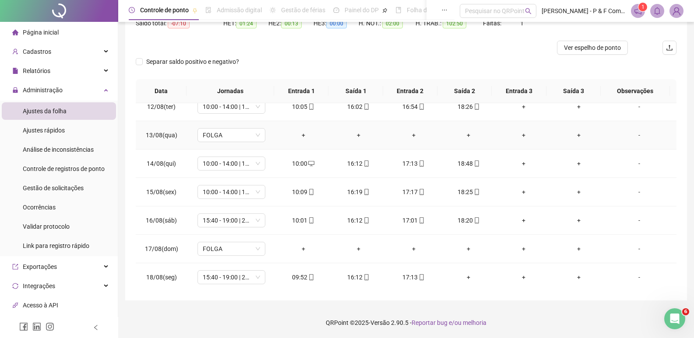
scroll to position [325, 0]
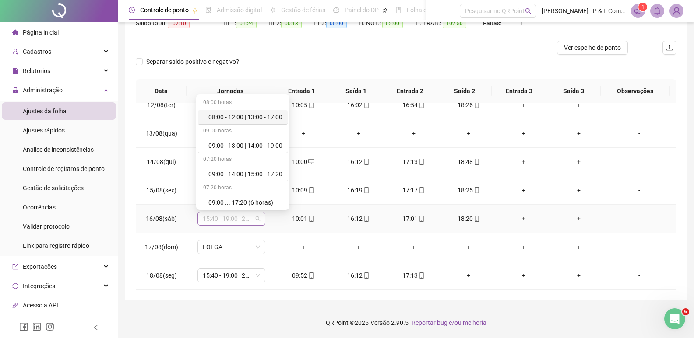
click at [258, 217] on span "15:40 - 19:00 | 20:00 - 00:00" at bounding box center [231, 218] width 57 height 13
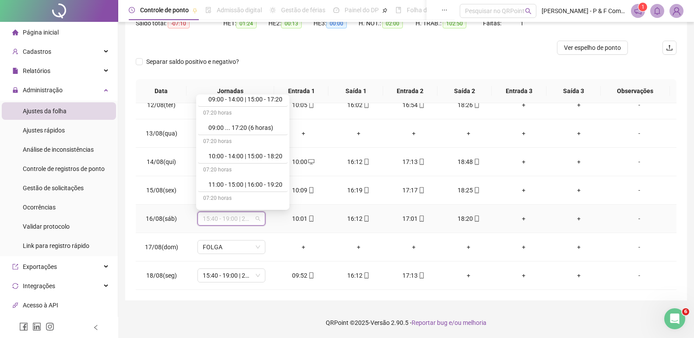
scroll to position [84, 0]
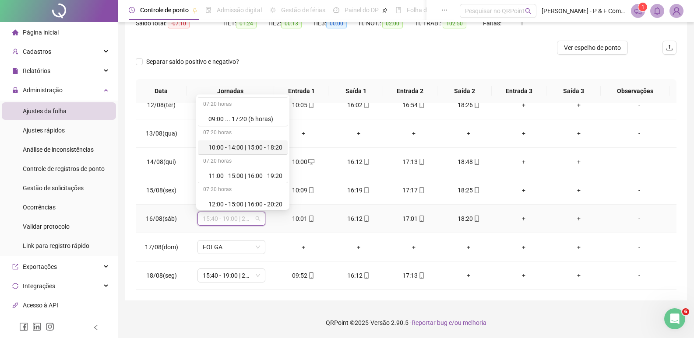
click at [259, 146] on div "10:00 - 14:00 | 15:00 - 18:20" at bounding box center [245, 148] width 74 height 10
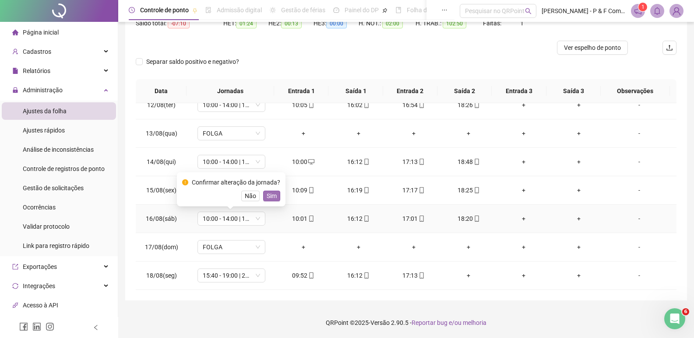
click at [269, 193] on span "Sim" at bounding box center [271, 196] width 10 height 10
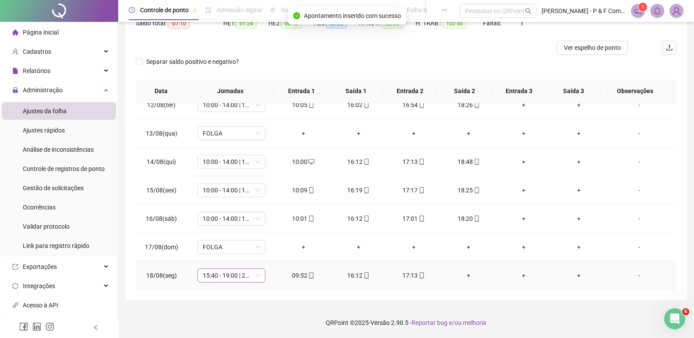
click at [259, 277] on span "15:40 - 19:00 | 20:00 - 00:00" at bounding box center [231, 275] width 57 height 13
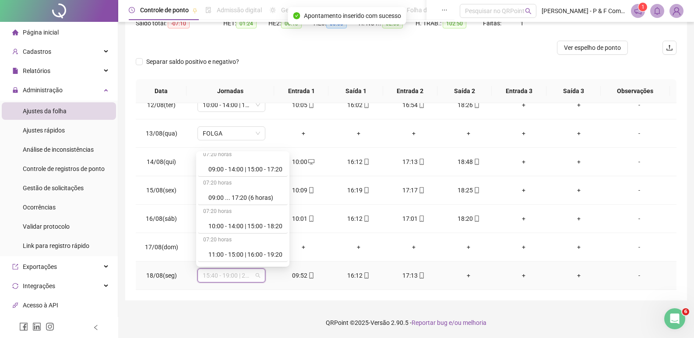
scroll to position [77, 0]
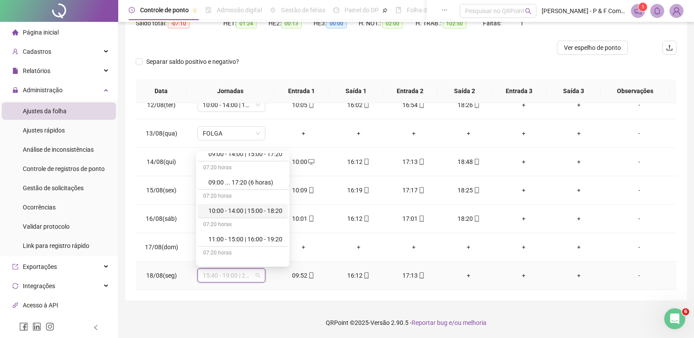
click at [251, 209] on div "10:00 - 14:00 | 15:00 - 18:20" at bounding box center [245, 211] width 74 height 10
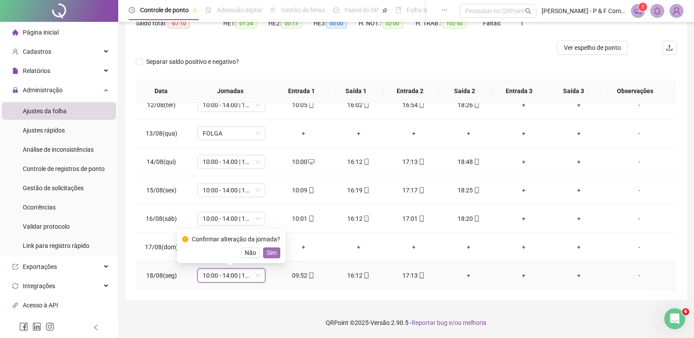
click at [272, 251] on span "Sim" at bounding box center [271, 253] width 10 height 10
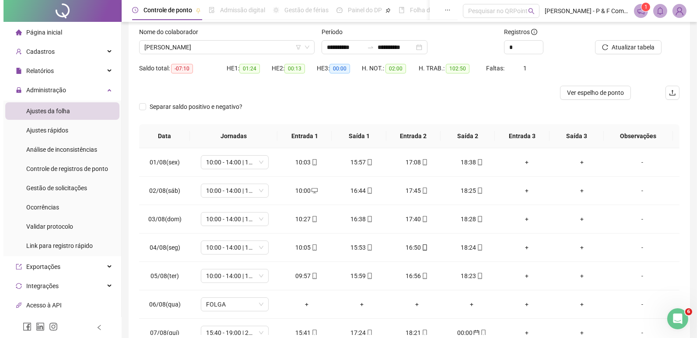
scroll to position [0, 0]
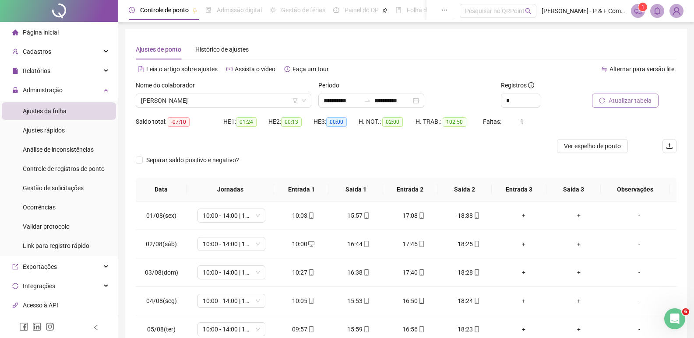
click at [605, 94] on button "Atualizar tabela" at bounding box center [625, 101] width 67 height 14
click at [246, 102] on span "[PERSON_NAME]" at bounding box center [223, 100] width 165 height 13
click at [67, 77] on div "Relatórios" at bounding box center [59, 71] width 114 height 18
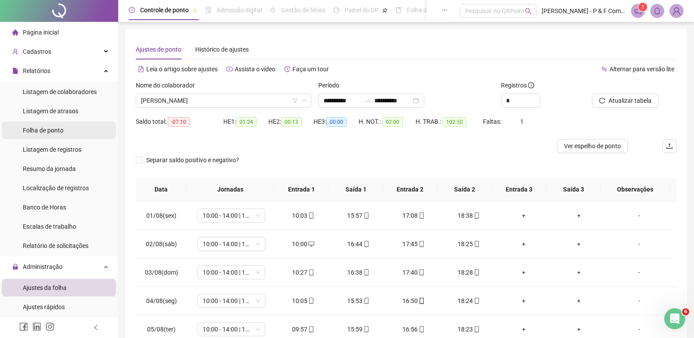
click at [54, 127] on span "Folha de ponto" at bounding box center [43, 130] width 41 height 7
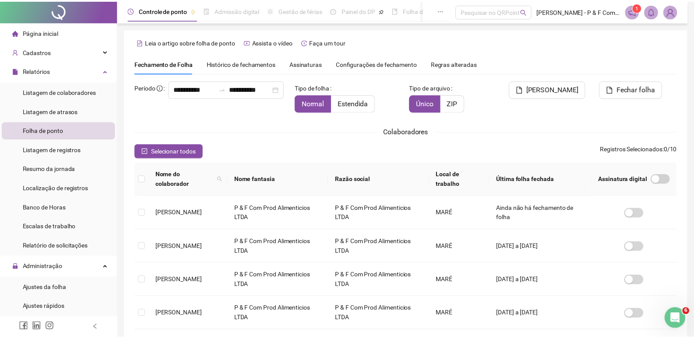
scroll to position [10, 0]
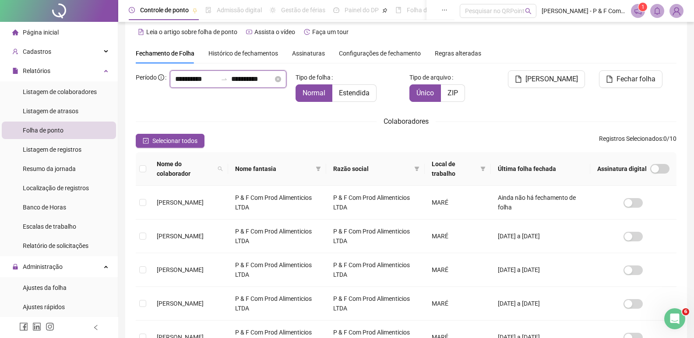
click at [255, 84] on input "**********" at bounding box center [252, 79] width 42 height 11
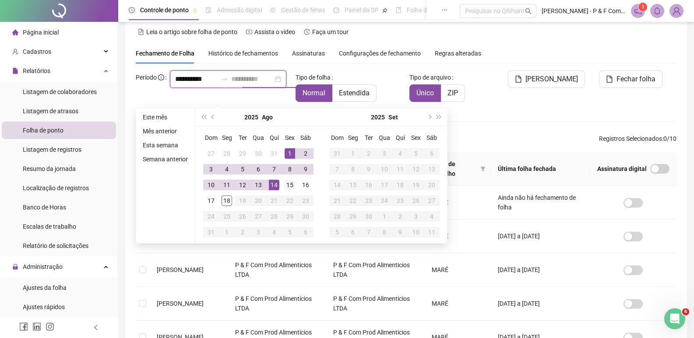
type input "**********"
click at [292, 187] on div "15" at bounding box center [289, 185] width 11 height 11
type input "**********"
click at [278, 67] on div "**********" at bounding box center [406, 297] width 540 height 508
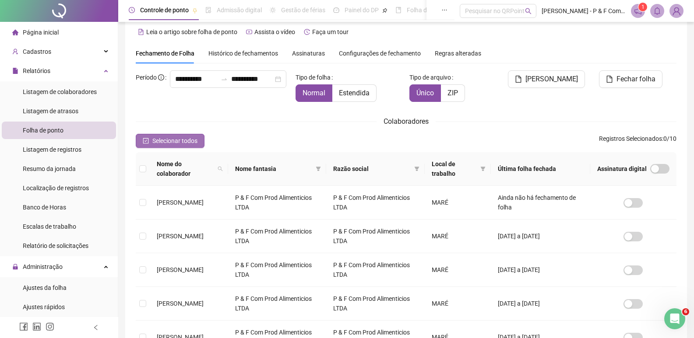
click at [144, 140] on icon "check-square" at bounding box center [146, 141] width 6 height 6
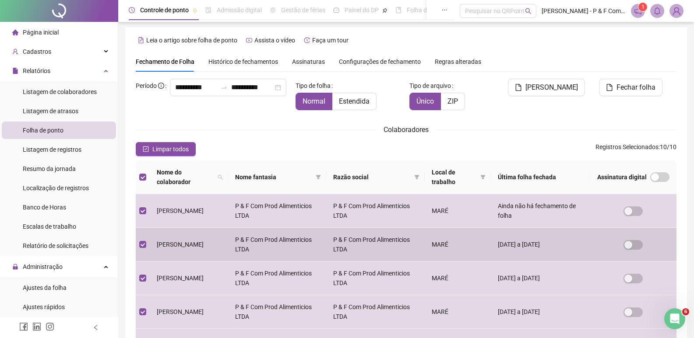
scroll to position [0, 0]
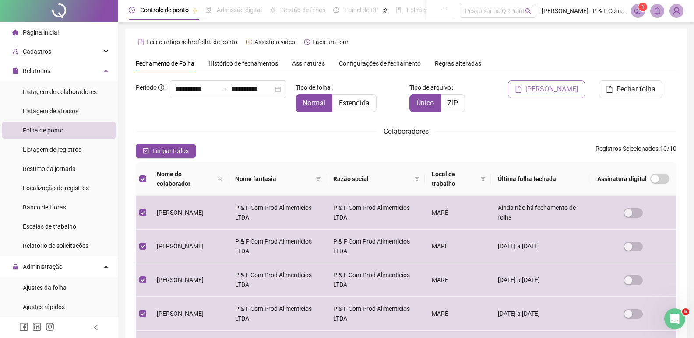
click at [558, 84] on button "[PERSON_NAME]" at bounding box center [546, 90] width 77 height 18
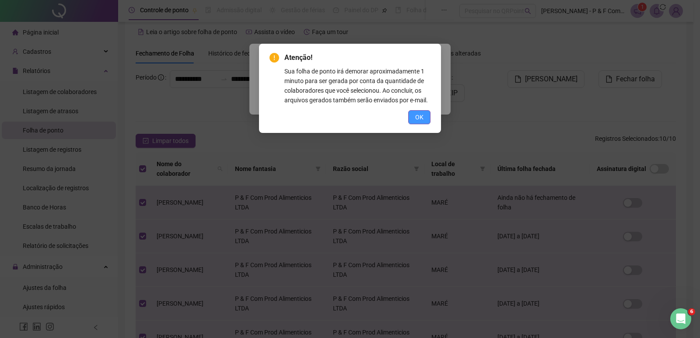
click at [424, 119] on button "OK" at bounding box center [419, 117] width 22 height 14
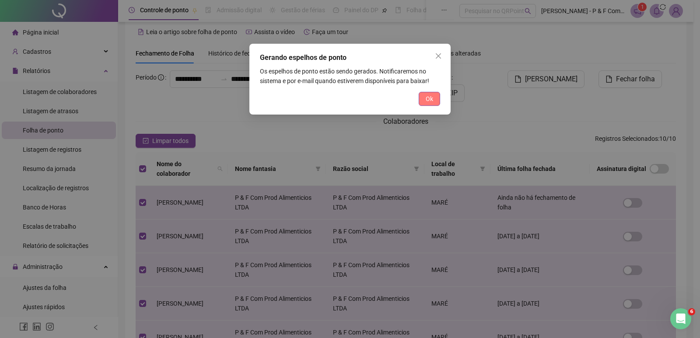
click at [426, 100] on span "Ok" at bounding box center [429, 99] width 7 height 10
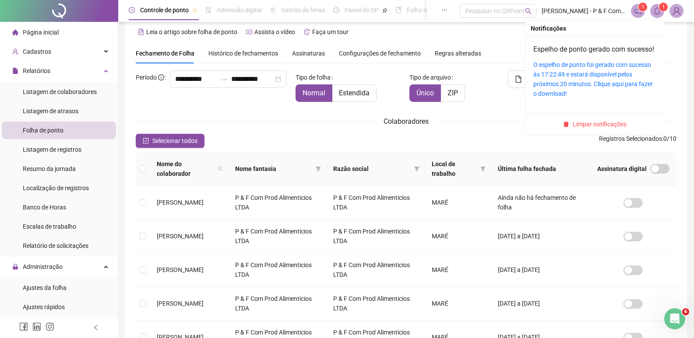
click at [659, 9] on sup "1" at bounding box center [663, 7] width 9 height 9
click at [612, 92] on link "O espelho de ponto foi gerado com sucesso às 17:22:49 e estará disponível pelos…" at bounding box center [592, 79] width 119 height 36
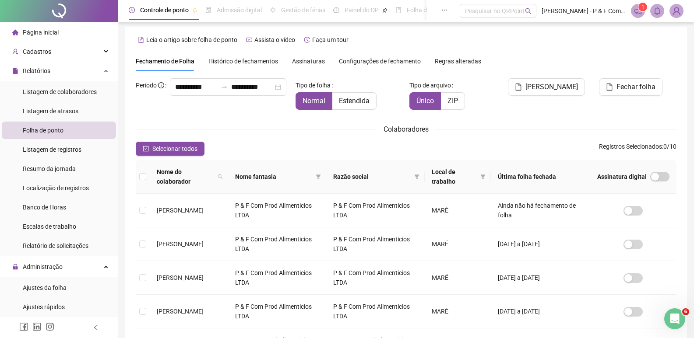
scroll to position [0, 0]
